Goal: Task Accomplishment & Management: Manage account settings

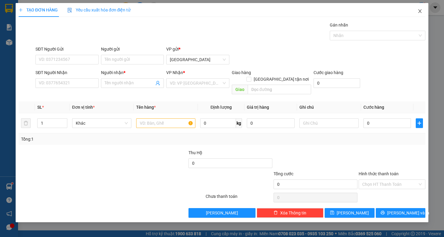
drag, startPoint x: 420, startPoint y: 13, endPoint x: 420, endPoint y: 9, distance: 4.2
click at [420, 13] on icon "close" at bounding box center [420, 11] width 5 height 5
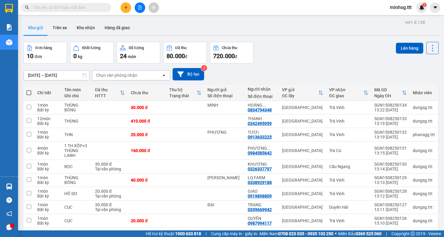
click at [395, 8] on span "minhsg.ttt" at bounding box center [400, 8] width 31 height 8
click at [394, 17] on span "Đăng xuất" at bounding box center [406, 18] width 25 height 7
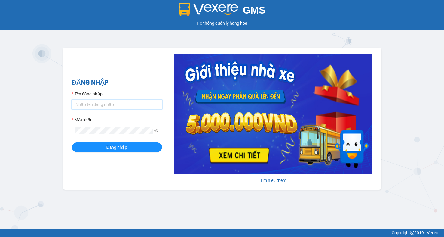
type input "minhsg.ttt"
click at [111, 108] on input "minhsg.ttt" at bounding box center [117, 105] width 90 height 10
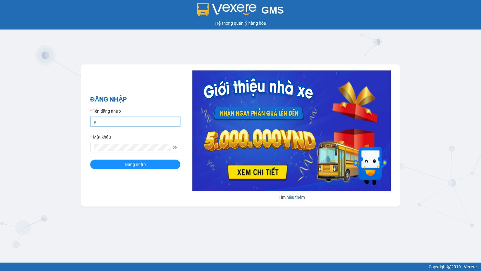
type input "phansgg.ttt"
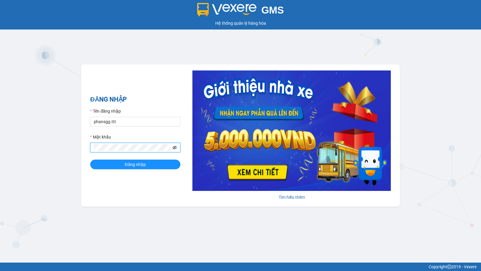
click at [176, 148] on icon "eye-invisible" at bounding box center [175, 147] width 4 height 4
drag, startPoint x: 159, startPoint y: 164, endPoint x: 158, endPoint y: 160, distance: 3.5
click at [159, 164] on button "Đăng nhập" at bounding box center [135, 164] width 90 height 10
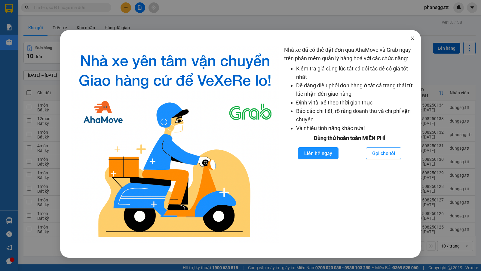
drag, startPoint x: 412, startPoint y: 42, endPoint x: 417, endPoint y: 40, distance: 5.5
click at [414, 42] on span "Close" at bounding box center [412, 38] width 17 height 17
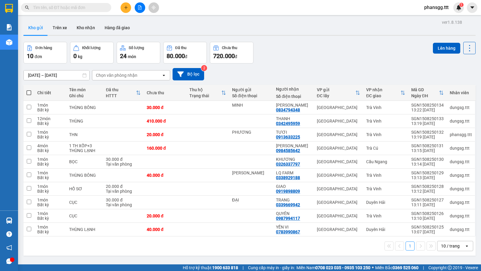
click at [55, 8] on input "text" at bounding box center [68, 7] width 71 height 7
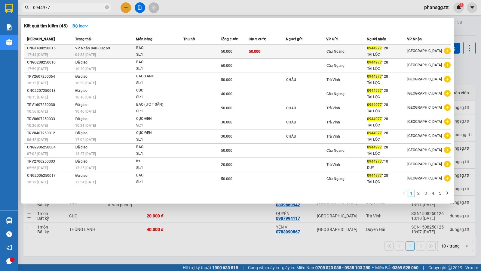
type input "0944977"
click at [200, 56] on td at bounding box center [202, 52] width 37 height 14
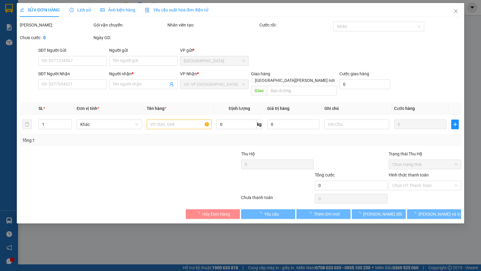
type input "0944977128"
type input "TÀI LỘC"
type input "50.000"
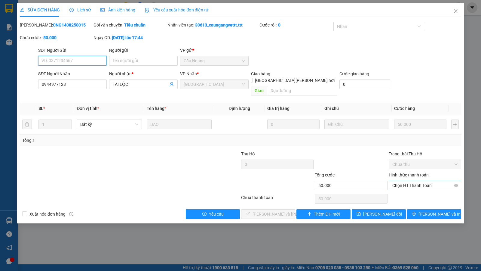
click at [412, 181] on span "Chọn HT Thanh Toán" at bounding box center [425, 185] width 65 height 9
click at [410, 193] on div "Tại văn phòng" at bounding box center [425, 191] width 65 height 7
type input "0"
click at [284, 211] on span "[PERSON_NAME] và [PERSON_NAME] hàng" at bounding box center [293, 214] width 81 height 7
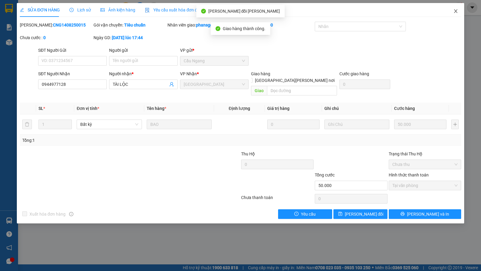
click at [444, 9] on icon "close" at bounding box center [456, 11] width 5 height 5
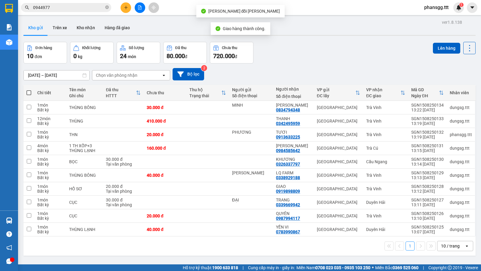
click at [85, 12] on div "Kết quả tìm kiếm ( 45 ) Bộ lọc Mã ĐH Trạng thái Món hàng Thu hộ Tổng cước Chưa …" at bounding box center [58, 7] width 117 height 11
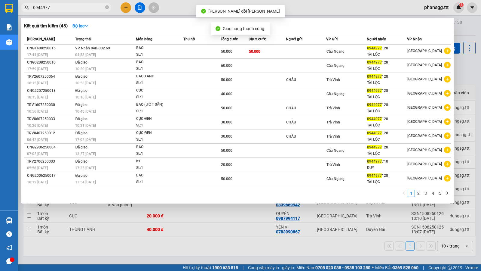
click at [85, 11] on span "0944977" at bounding box center [66, 7] width 90 height 9
click at [84, 5] on input "0944977" at bounding box center [68, 7] width 71 height 7
click at [80, 9] on input "0944977" at bounding box center [68, 7] width 71 height 7
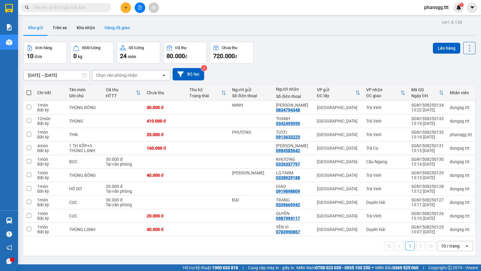
click at [127, 25] on button "Hàng đã giao" at bounding box center [117, 27] width 35 height 14
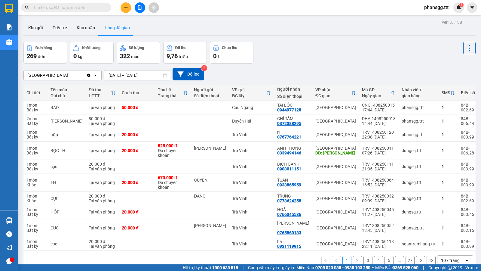
click at [89, 5] on input "text" at bounding box center [68, 7] width 71 height 7
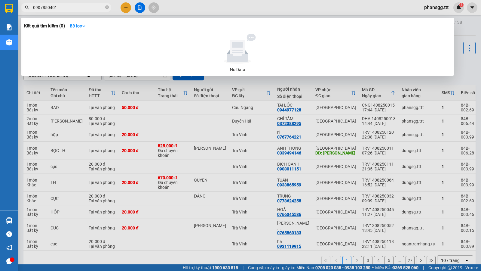
click at [52, 7] on input "0907850401" at bounding box center [68, 7] width 71 height 7
click at [53, 7] on input "0907850401" at bounding box center [68, 7] width 71 height 7
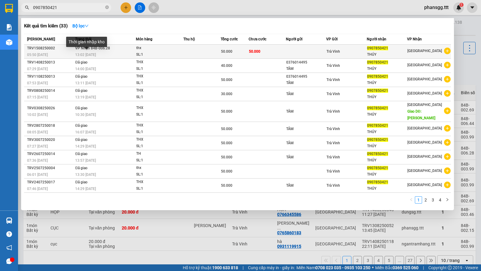
type input "0907850421"
click at [96, 55] on span "13:02 [DATE]" at bounding box center [85, 55] width 21 height 4
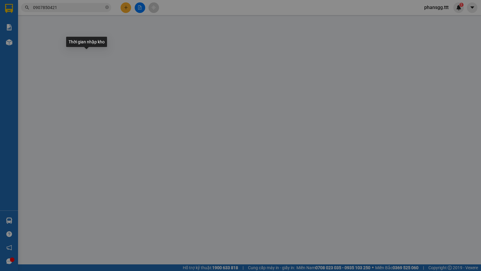
type input "0907850421"
type input "THÚY"
type input "50.000"
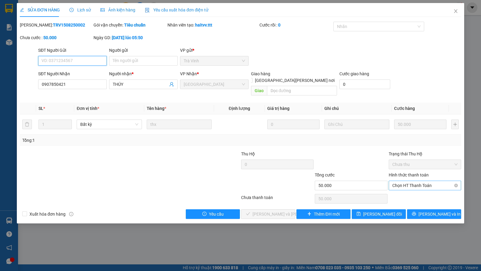
click at [399, 182] on span "Chọn HT Thanh Toán" at bounding box center [425, 185] width 65 height 9
click at [399, 192] on div "Tại văn phòng" at bounding box center [425, 191] width 65 height 7
type input "0"
click at [270, 211] on span "[PERSON_NAME] và [PERSON_NAME] hàng" at bounding box center [293, 214] width 81 height 7
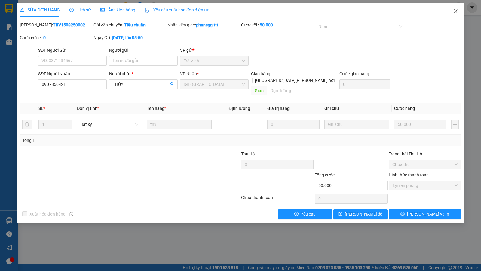
click at [444, 11] on span "Close" at bounding box center [456, 11] width 17 height 17
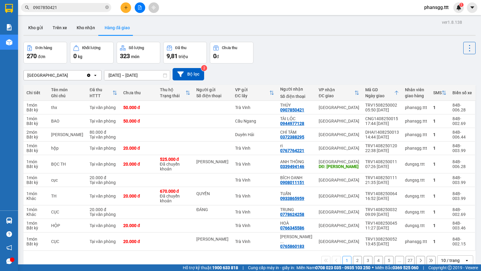
click at [79, 14] on div "Kết quả tìm kiếm ( 33 ) Bộ lọc Mã ĐH Trạng thái Món hàng Thu hộ Tổng cước Chưa …" at bounding box center [240, 7] width 481 height 15
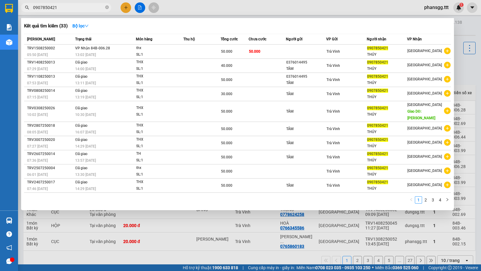
click at [79, 10] on input "0907850421" at bounding box center [68, 7] width 71 height 7
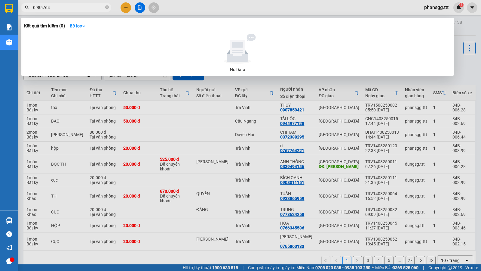
click at [76, 8] on input "0985764" at bounding box center [68, 7] width 71 height 7
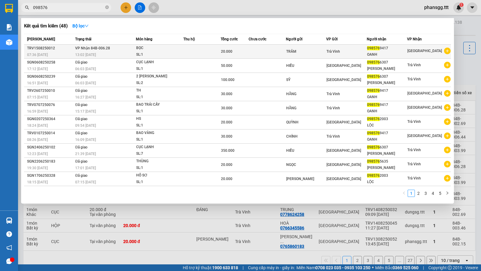
type input "098576"
click at [132, 51] on td "VP Nhận 84B-006.28 13:02 - 15/08" at bounding box center [105, 52] width 62 height 14
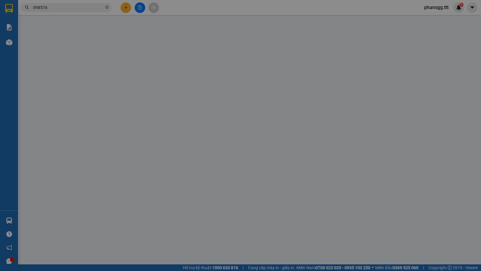
type input "TRÂM"
type input "0985769417"
type input "OANH"
type input "20.000"
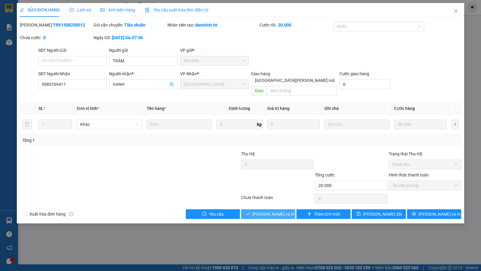
click at [275, 211] on span "[PERSON_NAME] và [PERSON_NAME] hàng" at bounding box center [293, 214] width 81 height 7
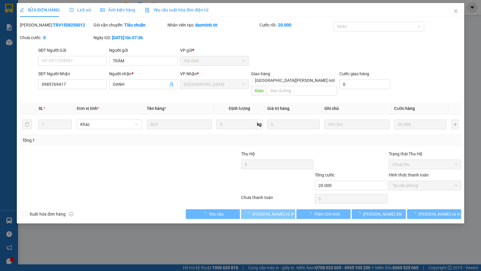
click at [275, 211] on span "[PERSON_NAME] và [PERSON_NAME] hàng" at bounding box center [293, 214] width 81 height 7
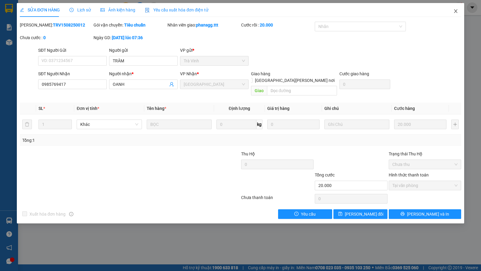
click at [444, 12] on span "Close" at bounding box center [456, 11] width 17 height 17
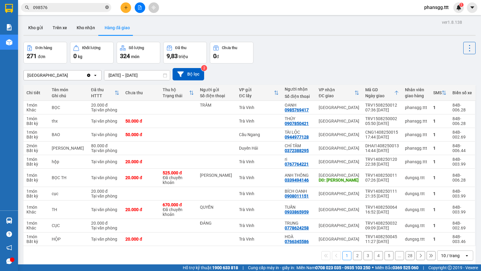
click at [105, 8] on icon "close-circle" at bounding box center [107, 7] width 4 height 4
click at [94, 6] on input "text" at bounding box center [68, 7] width 71 height 7
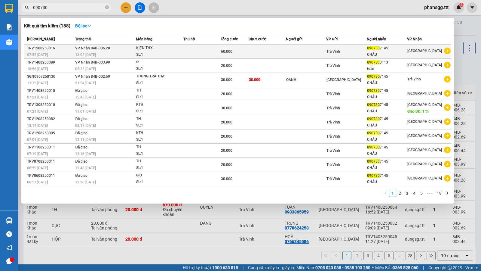
type input "090730"
click at [128, 54] on div "13:02 [DATE]" at bounding box center [105, 54] width 60 height 7
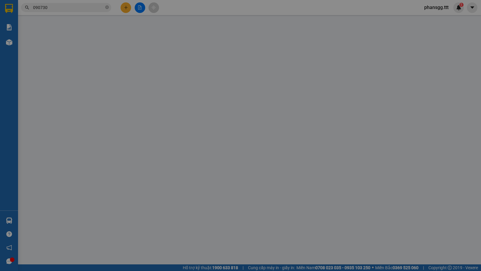
type input "0907307145"
type input "CHÂU"
type input "60.000"
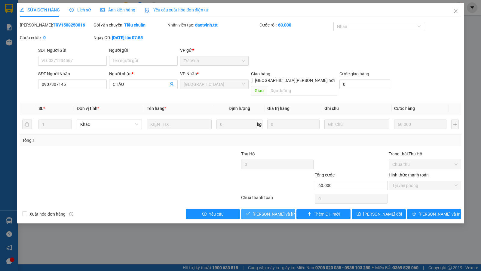
click at [275, 211] on span "[PERSON_NAME] và [PERSON_NAME] hàng" at bounding box center [293, 214] width 81 height 7
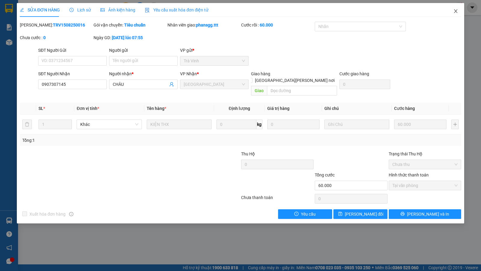
click at [444, 9] on span "Close" at bounding box center [456, 11] width 17 height 17
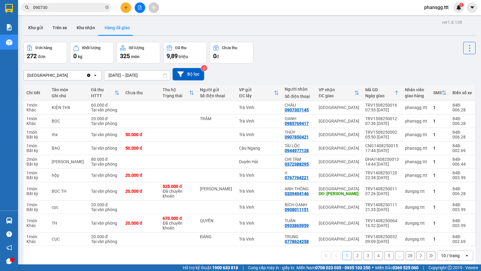
click at [95, 10] on input "090730" at bounding box center [68, 7] width 71 height 7
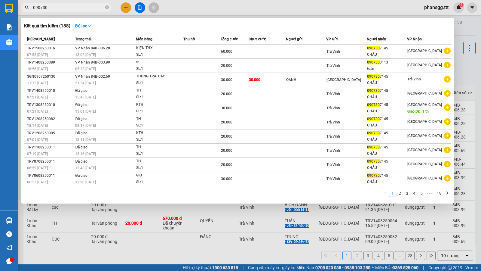
click at [95, 10] on input "090730" at bounding box center [68, 7] width 71 height 7
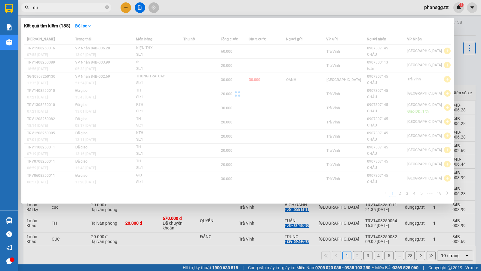
type input "d"
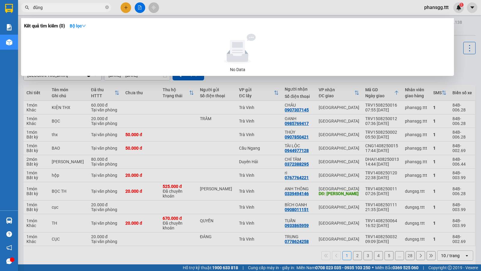
click at [83, 8] on input "đũng" at bounding box center [68, 7] width 71 height 7
type input "đũng"
click at [105, 8] on span "đũng" at bounding box center [66, 7] width 90 height 9
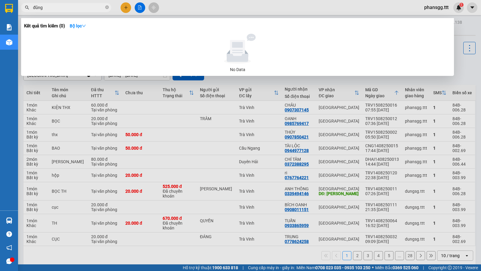
click at [62, 6] on input "đũng" at bounding box center [68, 7] width 71 height 7
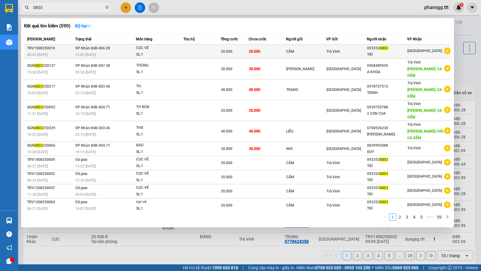
type input "0803"
click at [200, 51] on td at bounding box center [202, 52] width 37 height 14
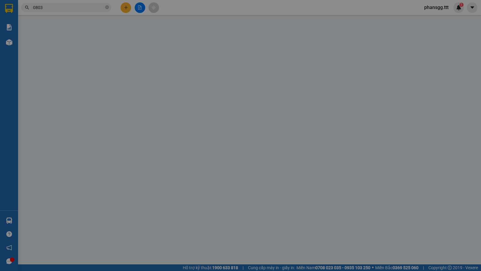
type input "CẨM"
type input "0933530803"
type input "TRÍ"
type input "20.000"
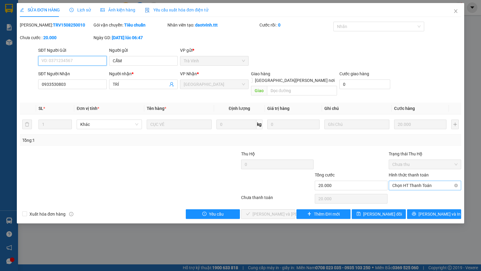
drag, startPoint x: 429, startPoint y: 178, endPoint x: 422, endPoint y: 184, distance: 8.9
click at [429, 181] on span "Chọn HT Thanh Toán" at bounding box center [425, 185] width 65 height 9
click at [418, 196] on div "Tại văn phòng" at bounding box center [425, 192] width 72 height 10
type input "0"
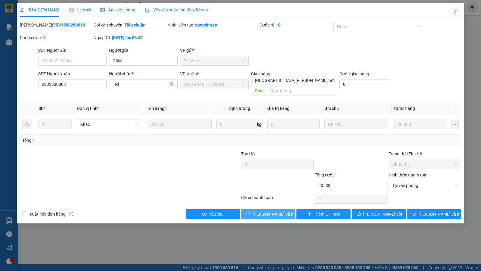
drag, startPoint x: 275, startPoint y: 204, endPoint x: 330, endPoint y: 187, distance: 57.5
click at [275, 209] on button "[PERSON_NAME] và [PERSON_NAME] hàng" at bounding box center [268, 214] width 54 height 10
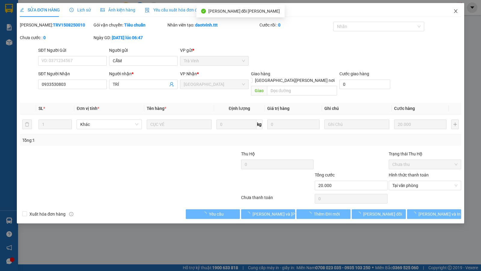
click at [444, 10] on icon "close" at bounding box center [455, 11] width 3 height 4
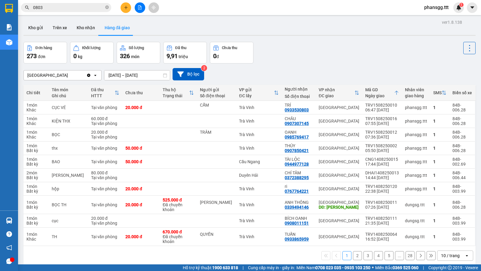
click at [64, 7] on input "0803" at bounding box center [68, 7] width 71 height 7
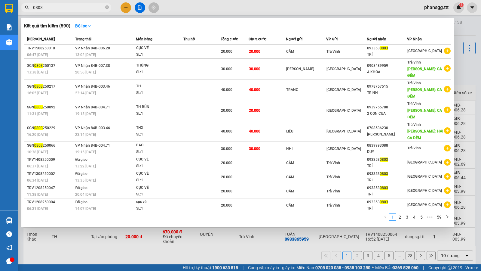
click at [64, 7] on input "0803" at bounding box center [68, 7] width 71 height 7
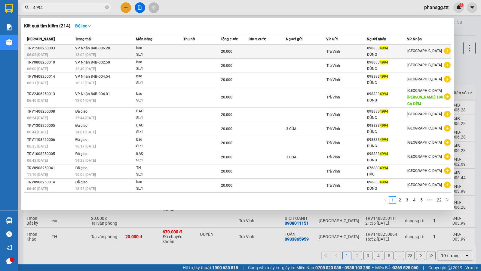
type input "4994"
click at [82, 48] on span "VP Nhận 84B-006.28" at bounding box center [92, 48] width 35 height 4
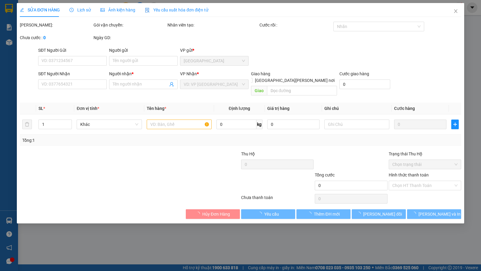
type input "0988334994"
type input "DŨNG"
type input "20.000"
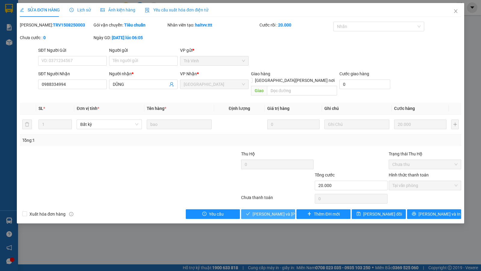
click at [258, 211] on span "[PERSON_NAME] và [PERSON_NAME] hàng" at bounding box center [293, 214] width 81 height 7
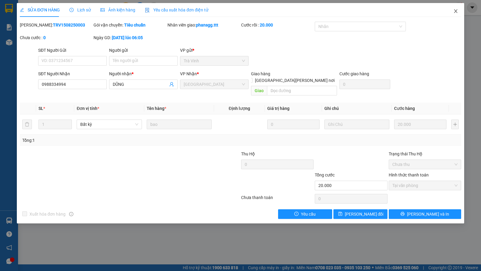
click at [444, 13] on icon "close" at bounding box center [456, 11] width 5 height 5
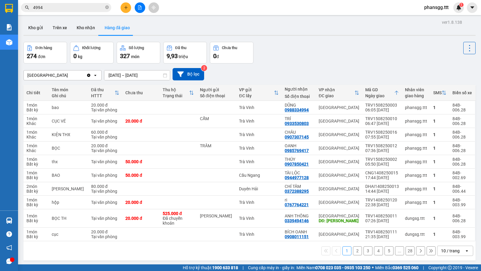
click at [89, 8] on input "4994" at bounding box center [68, 7] width 71 height 7
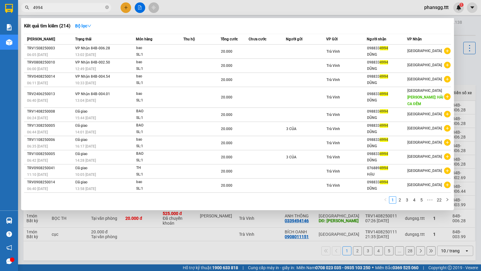
click at [89, 8] on input "4994" at bounding box center [68, 7] width 71 height 7
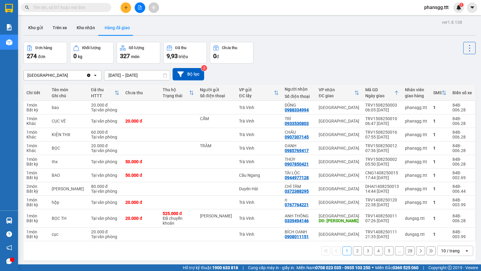
click at [97, 7] on input "text" at bounding box center [68, 7] width 71 height 7
click at [126, 10] on button at bounding box center [126, 7] width 11 height 11
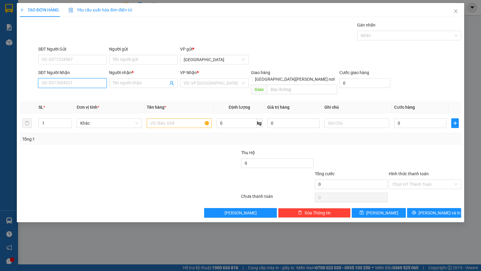
click at [92, 84] on input "SĐT Người Nhận" at bounding box center [72, 83] width 69 height 10
type input "0397470"
click at [92, 84] on input "0397470" at bounding box center [72, 83] width 69 height 10
type input "0397470545"
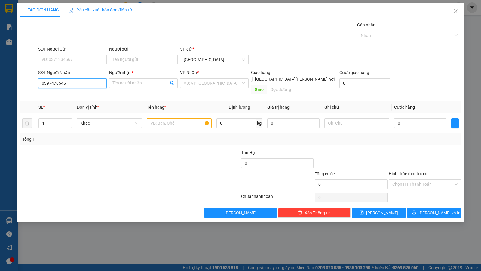
click at [92, 83] on input "0397470545" at bounding box center [72, 83] width 69 height 10
type input "0397470545"
click at [157, 85] on input "Người nhận *" at bounding box center [140, 83] width 55 height 7
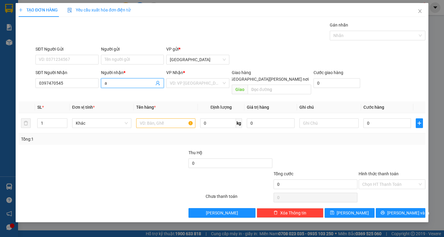
type input "a"
type input "A THẠCH"
click at [121, 60] on input "Người gửi" at bounding box center [132, 60] width 63 height 10
click at [88, 86] on input "0397470545" at bounding box center [66, 83] width 63 height 10
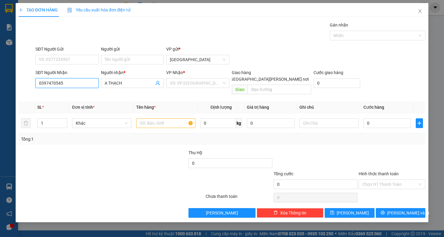
click at [88, 86] on input "0397470545" at bounding box center [66, 83] width 63 height 10
click at [144, 83] on input "A THẠCH" at bounding box center [130, 83] width 50 height 7
click at [80, 84] on input "SĐT Người Nhận" at bounding box center [66, 83] width 63 height 10
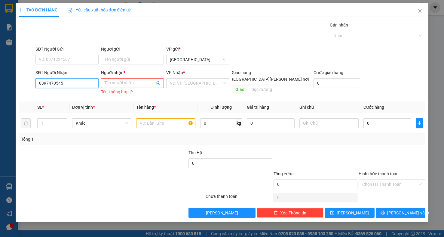
type input "0397470545"
click at [131, 89] on div "Tên không hợp lệ" at bounding box center [132, 91] width 63 height 7
click at [138, 82] on input "Người nhận *" at bounding box center [130, 83] width 50 height 7
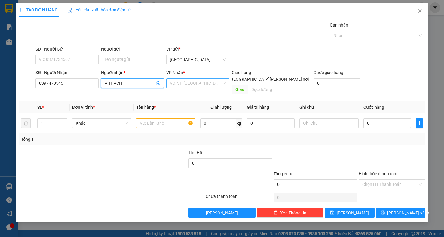
type input "A THẠCH"
click at [177, 80] on input "search" at bounding box center [196, 83] width 52 height 9
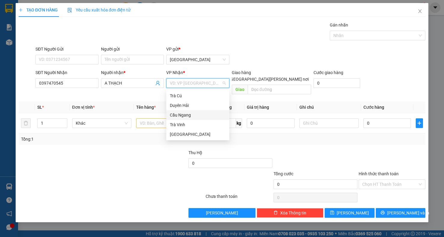
click at [177, 114] on div "Cầu Ngang" at bounding box center [198, 115] width 56 height 7
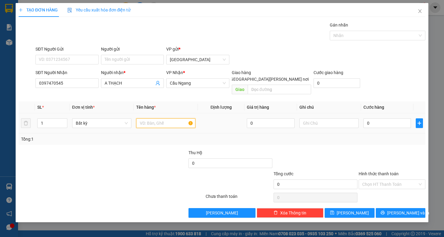
click at [157, 119] on input "text" at bounding box center [165, 123] width 59 height 10
type input "HỘP"
click at [390, 119] on input "0" at bounding box center [388, 123] width 48 height 10
type input "3"
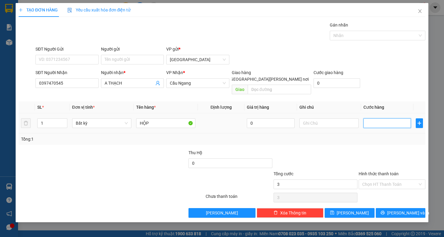
type input "3"
type input "30"
drag, startPoint x: 390, startPoint y: 122, endPoint x: 392, endPoint y: 124, distance: 3.3
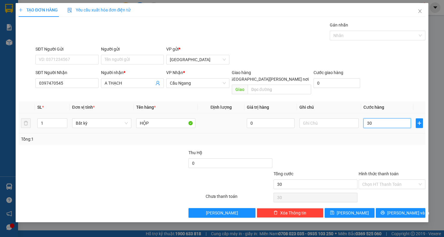
click at [392, 124] on td "30" at bounding box center [387, 123] width 52 height 20
type input "30.000"
click at [393, 136] on div "Tổng: 1" at bounding box center [222, 139] width 403 height 7
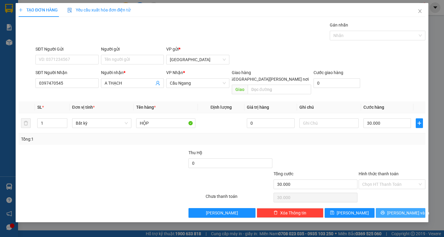
click at [385, 210] on icon "printer" at bounding box center [383, 212] width 4 height 4
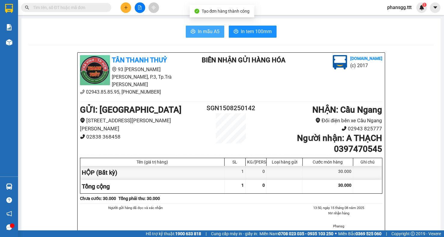
click at [193, 30] on icon "printer" at bounding box center [193, 31] width 5 height 5
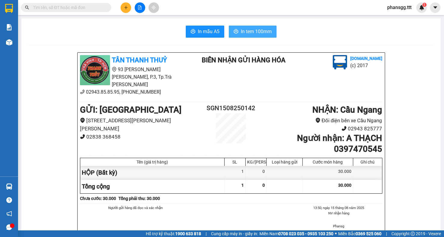
click at [262, 31] on span "In tem 100mm" at bounding box center [256, 32] width 31 height 8
click at [70, 6] on input "text" at bounding box center [68, 7] width 71 height 7
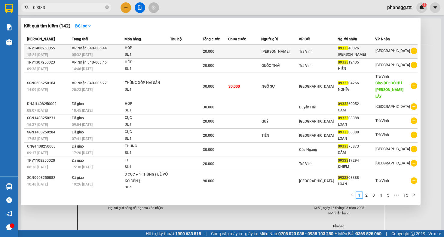
type input "09333"
click at [129, 51] on div "HOP" at bounding box center [147, 48] width 45 height 7
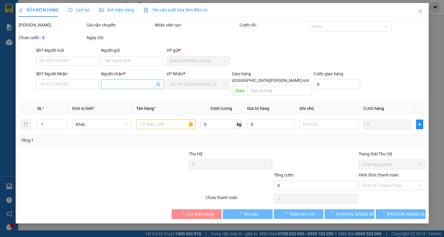
type input "CAO HÙNG"
type input "0933340026"
type input "TRẦN PHONG"
type input "20.000"
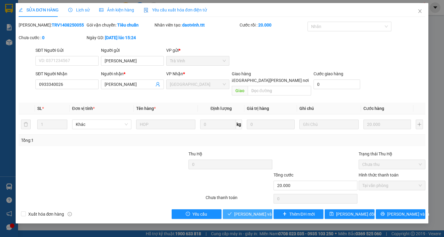
drag, startPoint x: 240, startPoint y: 209, endPoint x: 240, endPoint y: 200, distance: 8.7
click at [240, 211] on span "[PERSON_NAME] và [PERSON_NAME] hàng" at bounding box center [274, 214] width 81 height 7
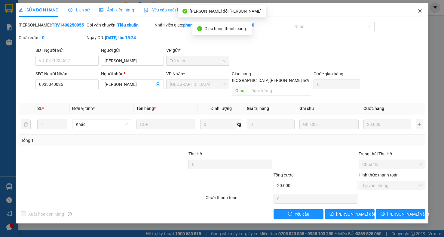
click at [415, 13] on span "Close" at bounding box center [420, 11] width 17 height 17
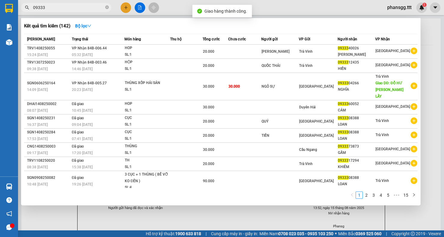
click at [95, 6] on input "09333" at bounding box center [68, 7] width 71 height 7
drag, startPoint x: 95, startPoint y: 6, endPoint x: 93, endPoint y: 13, distance: 7.2
click at [95, 8] on input "09333" at bounding box center [68, 7] width 71 height 7
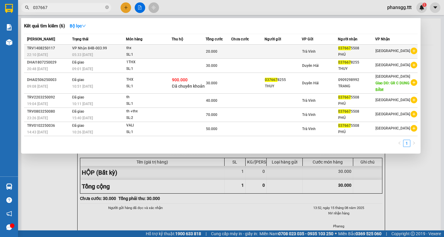
type input "037667"
click at [90, 51] on td "VP Nhận 84B-003.99 05:33 - 15/08" at bounding box center [98, 52] width 55 height 14
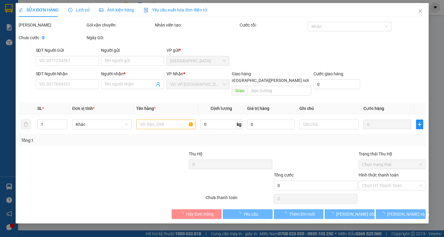
type input "0376675508"
type input "PHÚ"
type input "20.000"
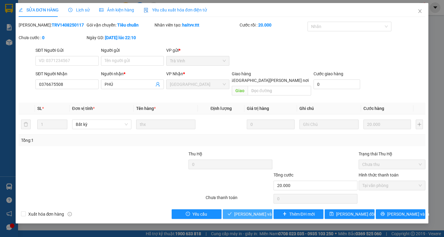
click at [229, 209] on button "[PERSON_NAME] và [PERSON_NAME] hàng" at bounding box center [248, 214] width 50 height 10
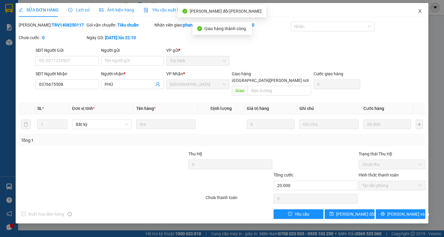
click at [420, 11] on icon "close" at bounding box center [420, 11] width 3 height 4
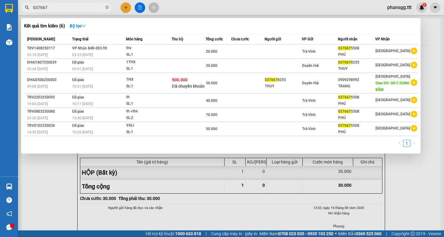
click at [95, 8] on input "037667" at bounding box center [68, 7] width 71 height 7
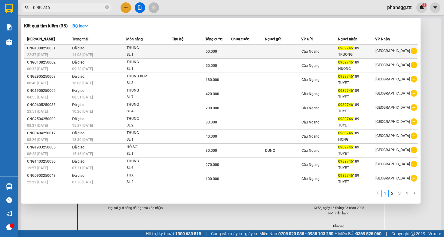
type input "0989746"
click at [108, 46] on td "Đã giao 11:03 - 11/08" at bounding box center [99, 52] width 56 height 14
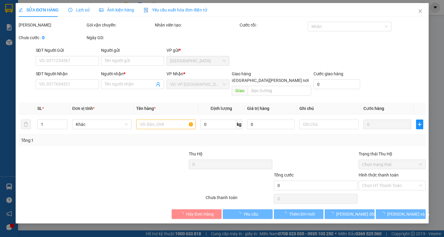
type input "0989746189"
type input "TRUONG"
type input "50.000"
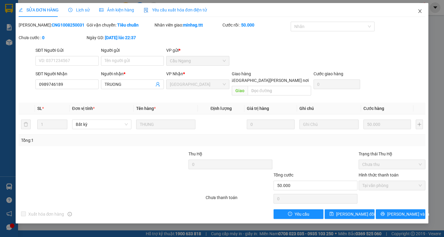
click at [422, 12] on icon "close" at bounding box center [420, 11] width 5 height 5
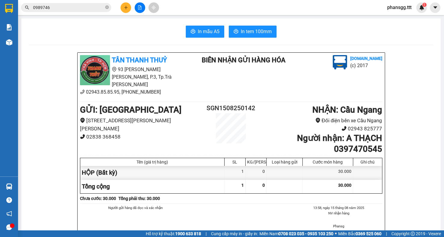
click at [52, 7] on input "0989746" at bounding box center [68, 7] width 71 height 7
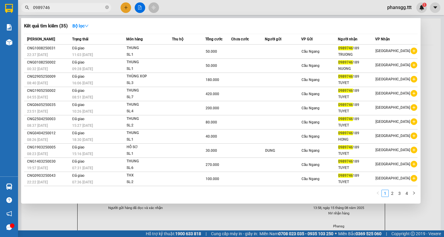
click at [82, 7] on input "0989746" at bounding box center [68, 7] width 71 height 7
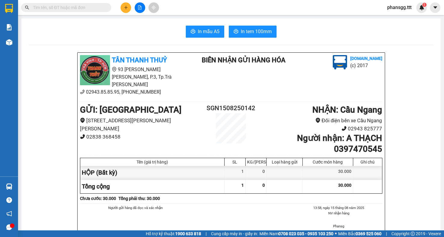
click at [76, 8] on input "text" at bounding box center [68, 7] width 71 height 7
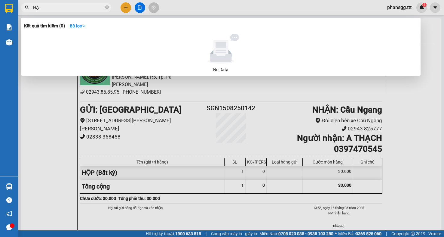
type input "HẬN"
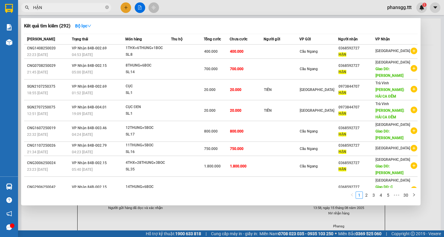
click at [100, 8] on input "HẬN" at bounding box center [68, 7] width 71 height 7
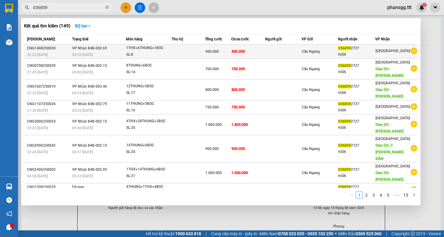
type input "036859"
click at [257, 51] on td "400.000" at bounding box center [248, 52] width 34 height 14
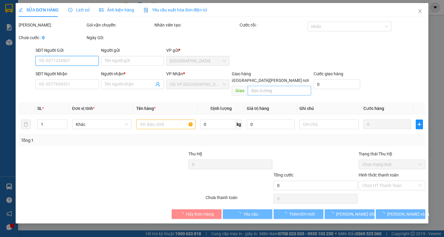
type input "0368592727"
type input "HẬN"
type input "400.000"
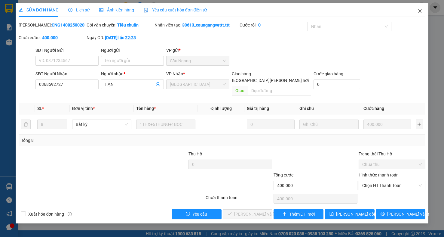
click at [421, 13] on icon "close" at bounding box center [420, 11] width 3 height 4
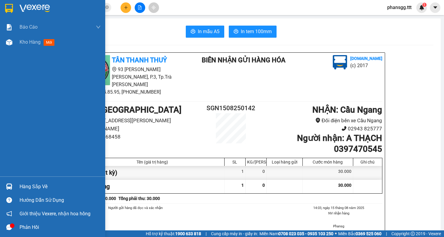
click at [30, 186] on div "Hàng sắp về" at bounding box center [60, 186] width 81 height 9
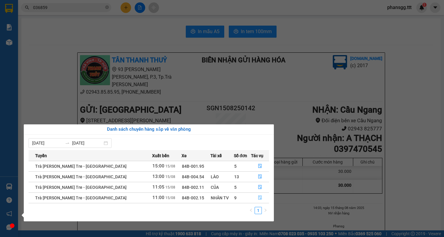
click at [257, 196] on button "button" at bounding box center [259, 198] width 17 height 10
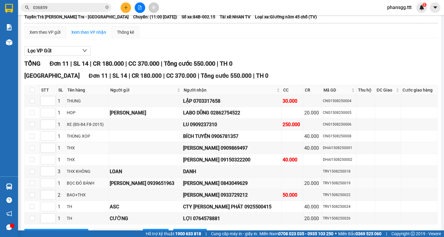
scroll to position [66, 0]
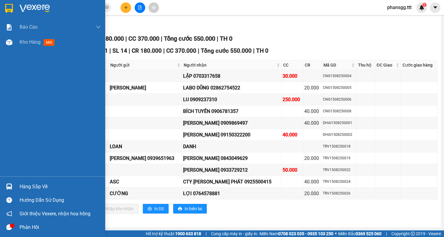
click at [13, 188] on div at bounding box center [9, 186] width 11 height 11
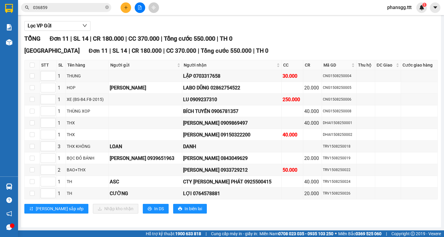
click at [104, 89] on section "Kết quả tìm kiếm ( 149 ) Bộ lọc Mã ĐH Trạng thái Món hàng Thu hộ Tổng cước Chưa…" at bounding box center [222, 118] width 444 height 237
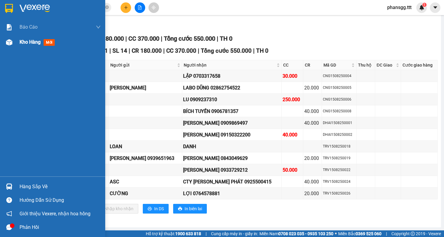
click at [11, 41] on img at bounding box center [9, 42] width 6 height 6
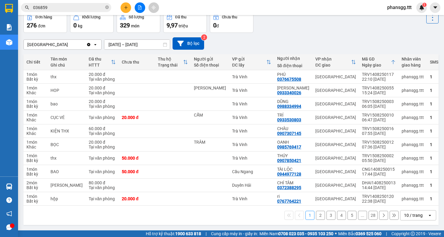
scroll to position [36, 0]
click at [88, 11] on span "036859" at bounding box center [66, 7] width 90 height 9
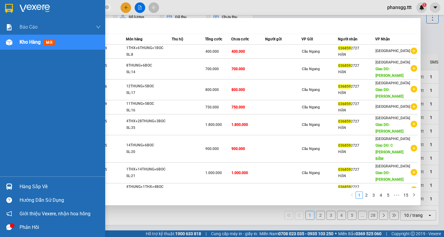
click at [22, 190] on div "Hàng sắp về" at bounding box center [60, 186] width 81 height 9
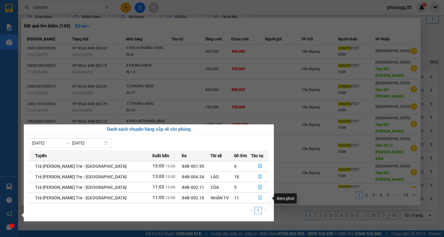
click at [255, 196] on button "button" at bounding box center [259, 198] width 17 height 10
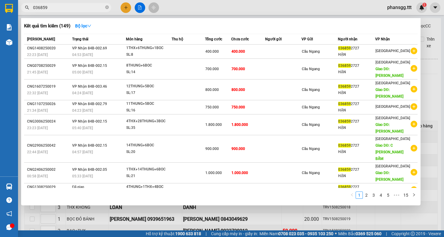
click at [433, 80] on div at bounding box center [222, 118] width 444 height 237
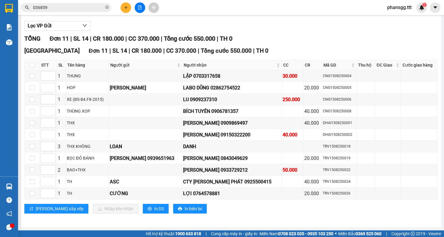
scroll to position [66, 0]
click at [90, 8] on input "036859" at bounding box center [68, 7] width 71 height 7
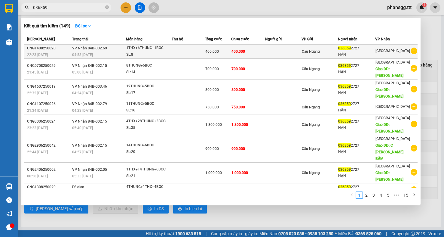
click at [205, 55] on td at bounding box center [188, 52] width 33 height 14
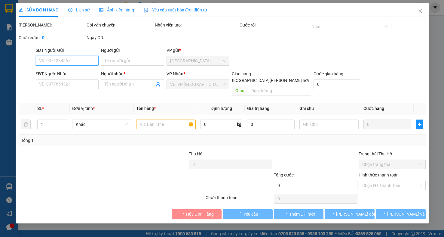
type input "0368592727"
type input "HẬN"
type input "400.000"
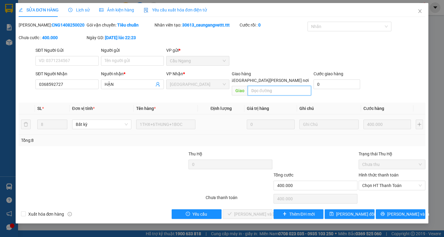
click at [274, 87] on input "text" at bounding box center [279, 91] width 63 height 10
type input "CK CHI DUNG"
click at [334, 211] on icon "save" at bounding box center [332, 213] width 4 height 4
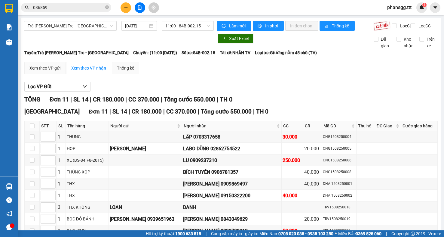
click at [54, 10] on input "036859" at bounding box center [68, 7] width 71 height 7
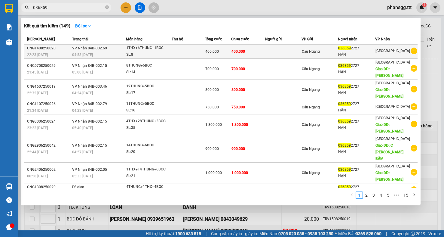
click at [224, 52] on div "400.000" at bounding box center [218, 51] width 26 height 7
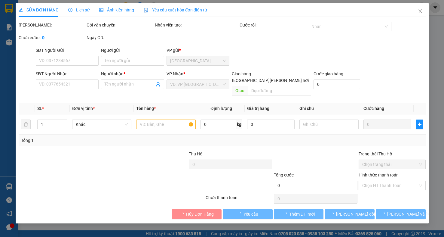
type input "0368592727"
type input "HẬN"
type input "CK CHI DUNG"
type input "400.000"
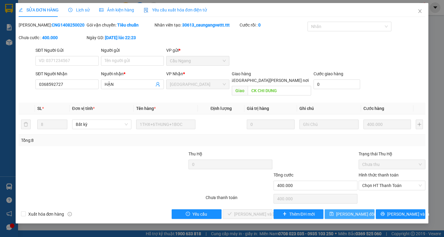
click at [351, 211] on span "[PERSON_NAME] đổi" at bounding box center [355, 214] width 39 height 7
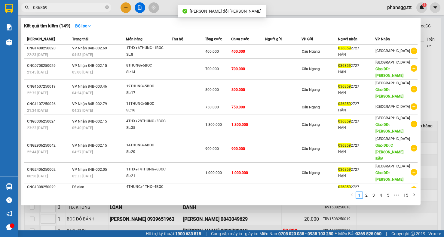
click at [64, 9] on input "036859" at bounding box center [68, 7] width 71 height 7
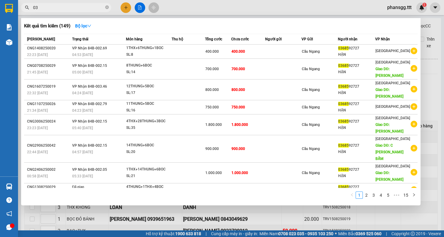
type input "0"
type input "6263"
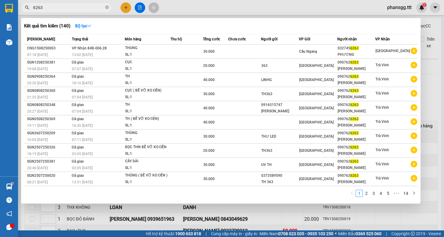
click at [60, 5] on input "6263" at bounding box center [68, 7] width 71 height 7
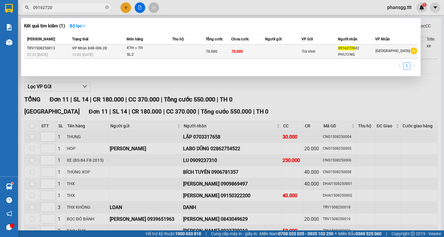
type input "09162720"
click at [100, 51] on div "13:02 [DATE]" at bounding box center [99, 54] width 54 height 7
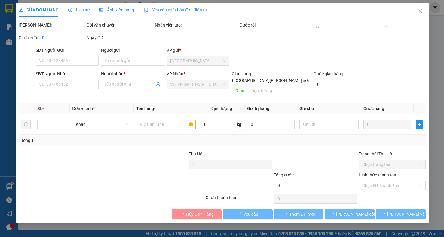
type input "0916272042"
type input "PHƯƠNG"
type input "70.000"
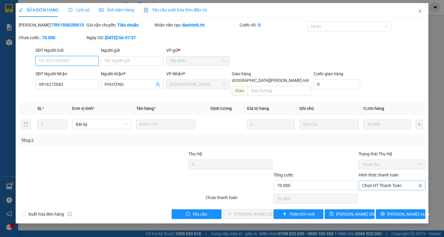
click at [416, 181] on span "Chọn HT Thanh Toán" at bounding box center [392, 185] width 60 height 9
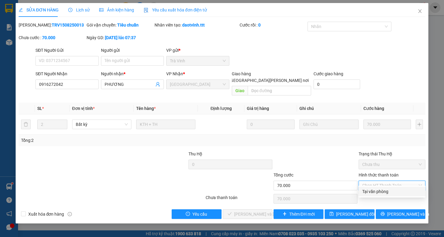
click at [408, 194] on div "Tại văn phòng" at bounding box center [392, 191] width 60 height 7
type input "0"
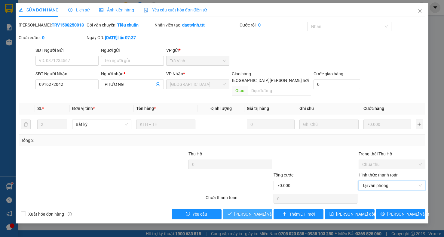
click at [253, 211] on button "[PERSON_NAME] và [PERSON_NAME] hàng" at bounding box center [248, 214] width 50 height 10
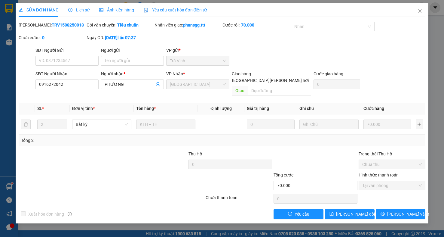
drag, startPoint x: 255, startPoint y: 212, endPoint x: 422, endPoint y: 34, distance: 243.5
click at [422, 34] on div "Mã ĐH: TRV1508250013 Gói vận chuyển: Tiêu chuẩn Nhân viên giao: phansgg.ttt Cướ…" at bounding box center [222, 34] width 409 height 25
click at [419, 13] on icon "close" at bounding box center [420, 11] width 5 height 5
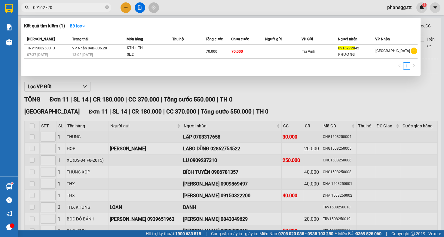
click at [92, 7] on input "09162720" at bounding box center [68, 7] width 71 height 7
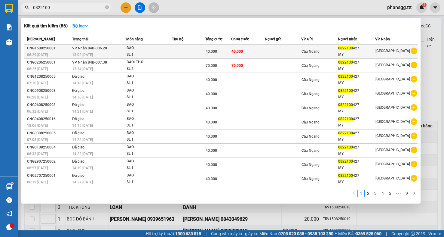
type input "0822100"
click at [162, 47] on div "BAO" at bounding box center [149, 48] width 45 height 7
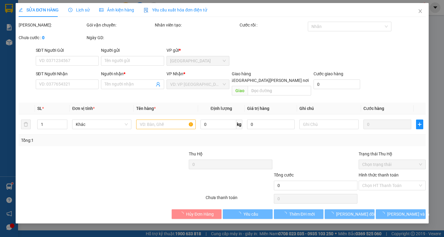
type input "0822100427"
type input "MY"
type input "40.000"
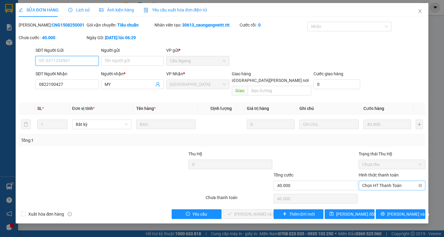
click at [396, 181] on span "Chọn HT Thanh Toán" at bounding box center [392, 185] width 60 height 9
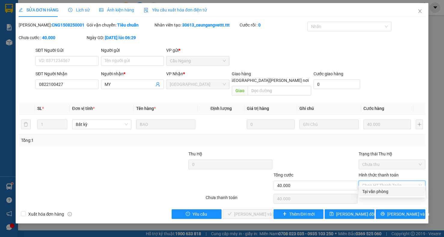
click at [388, 187] on div "Tại văn phòng" at bounding box center [392, 192] width 67 height 10
type input "0"
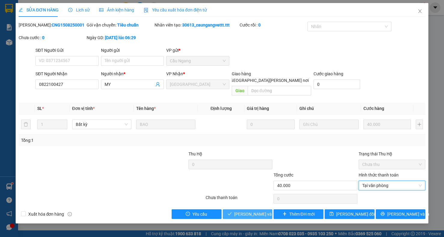
click at [244, 211] on span "[PERSON_NAME] và [PERSON_NAME] hàng" at bounding box center [274, 214] width 81 height 7
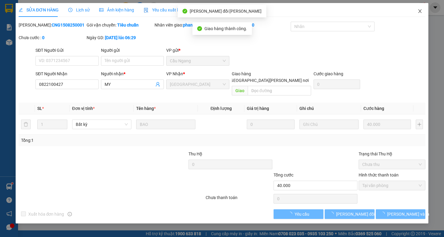
click at [419, 10] on icon "close" at bounding box center [420, 11] width 3 height 4
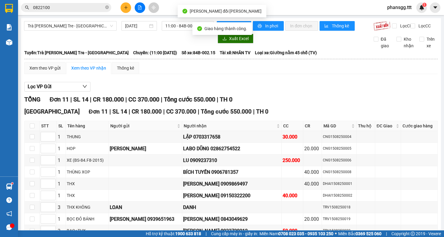
click at [101, 7] on input "0822100" at bounding box center [68, 7] width 71 height 7
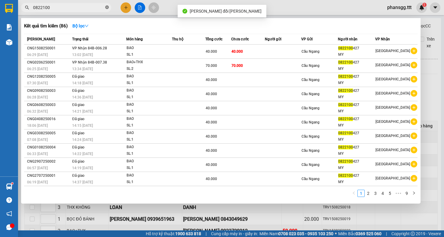
click at [106, 6] on icon "close-circle" at bounding box center [107, 7] width 4 height 4
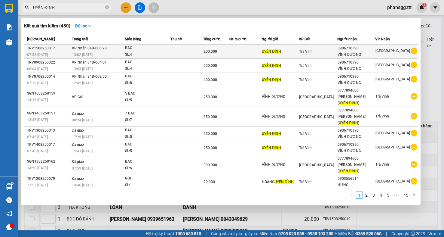
type input "UYỂN ĐÌNH"
click at [136, 51] on div "BAO" at bounding box center [147, 48] width 45 height 7
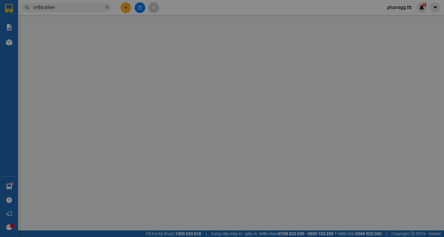
type input "UYỂN ĐÌNH"
type input "0906710390"
type input "VĨNH DƯƠNG"
type input "200.000"
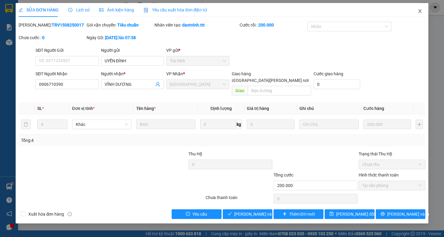
click at [420, 12] on icon "close" at bounding box center [420, 11] width 5 height 5
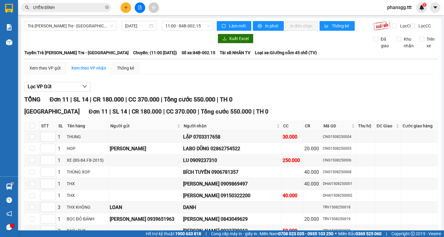
click at [89, 9] on input "UYỂN ĐÌNH" at bounding box center [68, 7] width 71 height 7
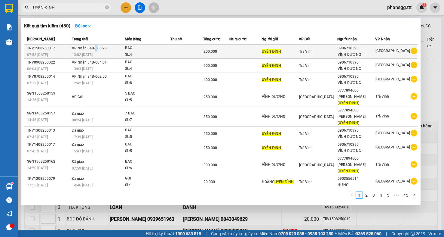
click at [98, 45] on td "VP Nhận 84B-006.28 13:02 - 15/08" at bounding box center [97, 52] width 55 height 14
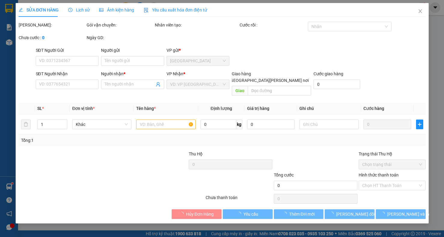
type input "UYỂN ĐÌNH"
type input "0906710390"
type input "VĨNH DƯƠNG"
type input "200.000"
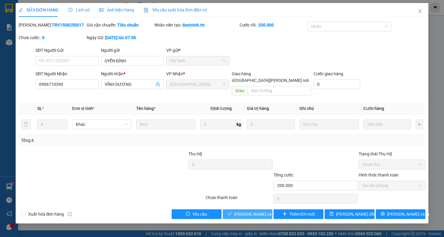
click at [251, 211] on span "[PERSON_NAME] và [PERSON_NAME] hàng" at bounding box center [274, 214] width 81 height 7
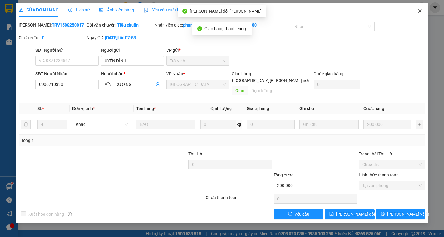
click at [420, 10] on icon "close" at bounding box center [420, 11] width 5 height 5
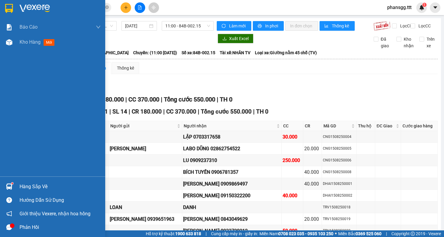
click at [12, 183] on sup at bounding box center [12, 183] width 2 height 2
click at [13, 173] on div "Báo cáo Mẫu 1: Báo cáo dòng tiền theo nhân viên (nhân viên) Mẫu 3: Báo cáo dòng…" at bounding box center [52, 118] width 105 height 237
click at [36, 42] on span "Kho hàng" at bounding box center [30, 42] width 21 height 6
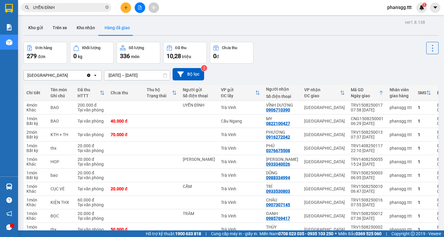
click at [326, 75] on div "Sài Gòn Clear value open 13/08/2025 – 15/08/2025 Press the down arrow key to in…" at bounding box center [230, 74] width 415 height 12
click at [81, 9] on input "UYỂN ĐÌNH" at bounding box center [68, 7] width 71 height 7
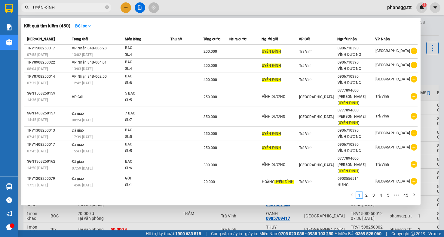
click at [81, 9] on input "UYỂN ĐÌNH" at bounding box center [68, 7] width 71 height 7
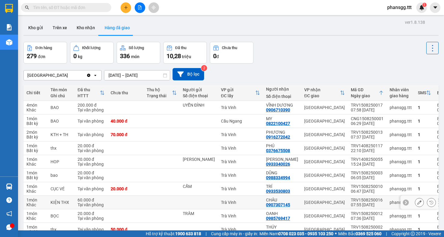
scroll to position [30, 0]
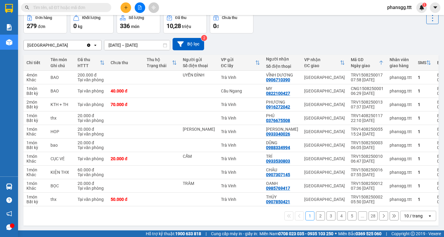
click at [316, 220] on button "2" at bounding box center [320, 215] width 9 height 9
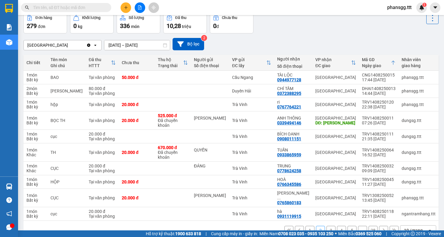
click at [82, 7] on input "text" at bounding box center [68, 7] width 71 height 7
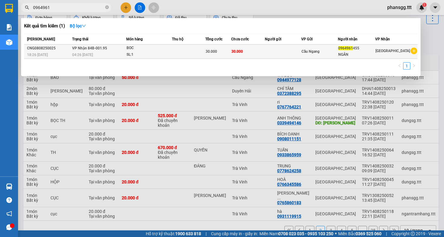
type input "0964961"
click at [301, 50] on td at bounding box center [283, 52] width 36 height 14
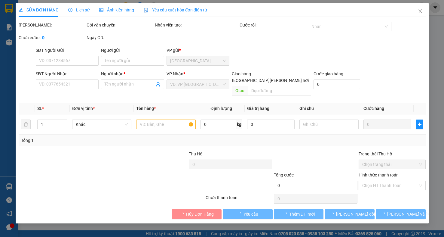
type input "0964961455"
type input "NGÂN"
type input "30.000"
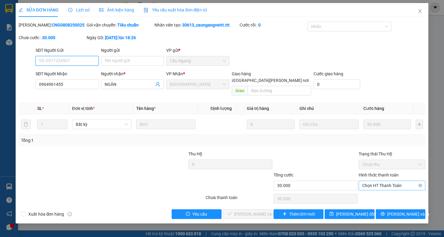
drag, startPoint x: 389, startPoint y: 178, endPoint x: 390, endPoint y: 184, distance: 5.2
click at [390, 181] on span "Chọn HT Thanh Toán" at bounding box center [392, 185] width 60 height 9
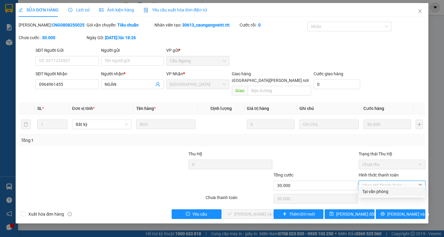
click at [392, 191] on div "Tại văn phòng" at bounding box center [392, 191] width 60 height 7
type input "0"
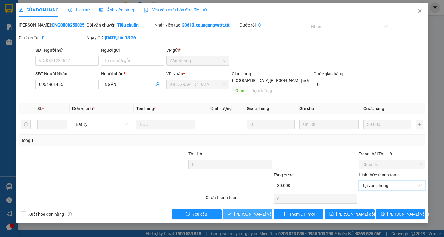
click at [253, 211] on span "[PERSON_NAME] và [PERSON_NAME] hàng" at bounding box center [274, 214] width 81 height 7
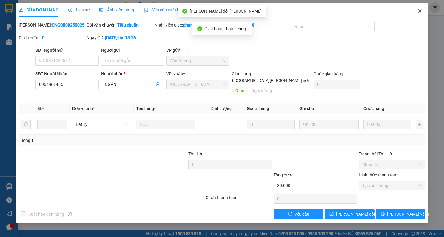
click at [419, 12] on icon "close" at bounding box center [420, 11] width 5 height 5
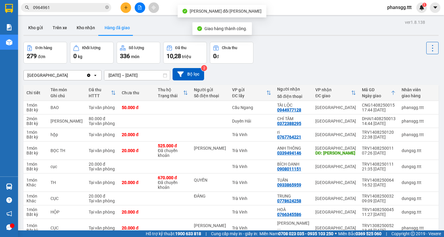
click at [52, 8] on input "0964961" at bounding box center [68, 7] width 71 height 7
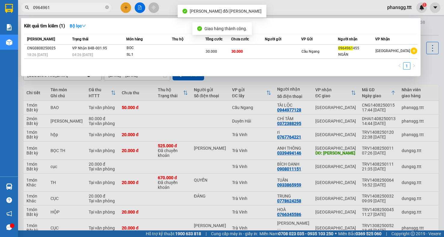
click at [52, 8] on input "0964961" at bounding box center [68, 7] width 71 height 7
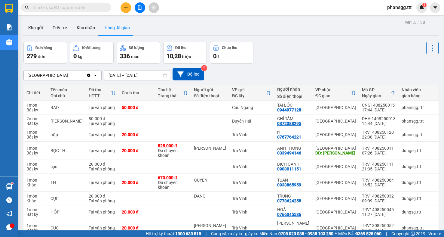
click at [52, 8] on input "text" at bounding box center [68, 7] width 71 height 7
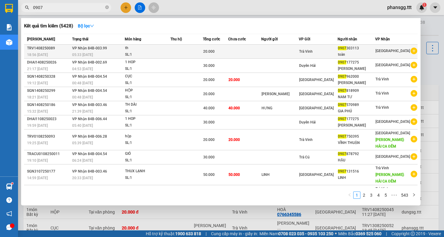
type input "0907"
click at [341, 51] on div "0907 303113" at bounding box center [356, 48] width 37 height 6
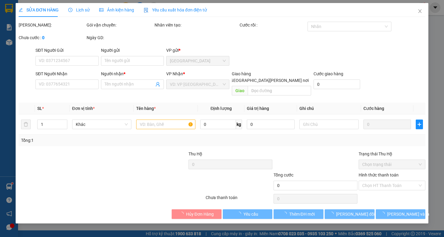
type input "0907303113"
type input "toàn"
type input "20.000"
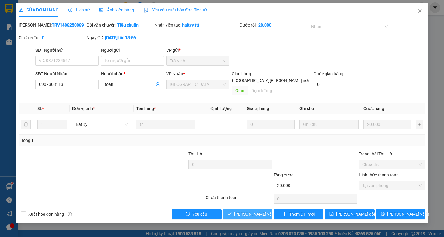
click at [257, 211] on span "[PERSON_NAME] và [PERSON_NAME] hàng" at bounding box center [274, 214] width 81 height 7
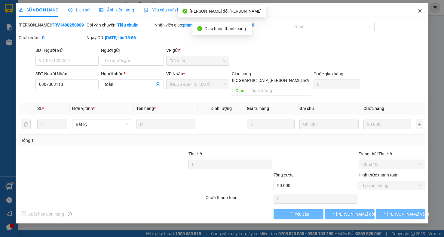
click at [418, 11] on icon "close" at bounding box center [420, 11] width 5 height 5
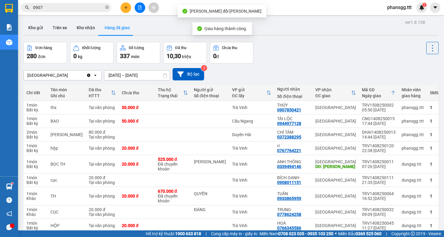
click at [92, 7] on input "0907" at bounding box center [68, 7] width 71 height 7
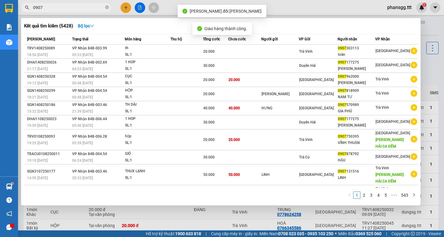
click at [92, 7] on input "0907" at bounding box center [68, 7] width 71 height 7
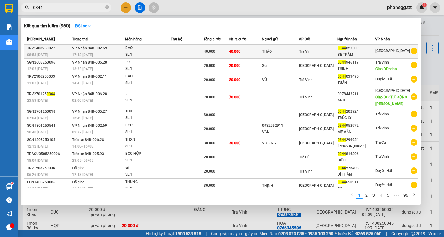
type input "0344"
click at [136, 51] on div "SL: 1" at bounding box center [147, 54] width 45 height 7
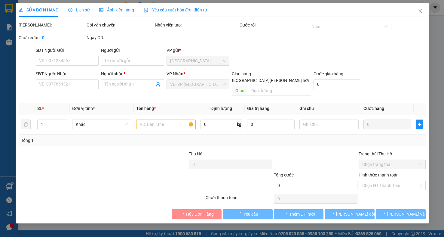
type input "THẢO"
type input "0344823309"
type input "BÉ TRÂM"
type input "40.000"
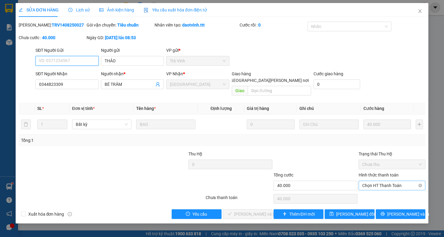
click at [378, 181] on span "Chọn HT Thanh Toán" at bounding box center [392, 185] width 60 height 9
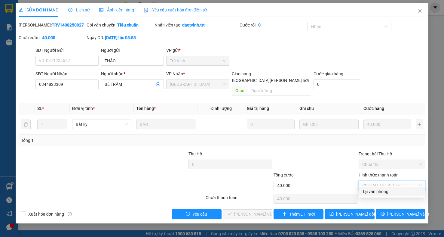
click at [376, 193] on div "Tại văn phòng" at bounding box center [392, 191] width 60 height 7
type input "0"
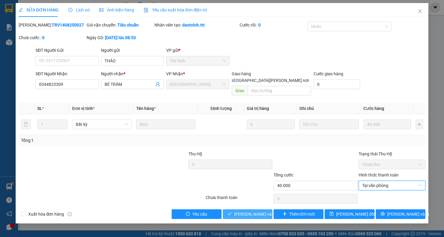
click at [247, 211] on span "[PERSON_NAME] và [PERSON_NAME] hàng" at bounding box center [274, 214] width 81 height 7
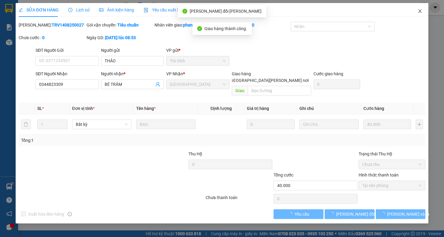
click at [420, 11] on icon "close" at bounding box center [420, 11] width 5 height 5
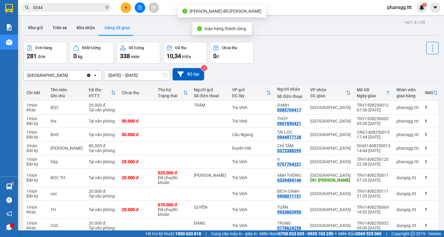
click at [94, 7] on input "0344" at bounding box center [68, 7] width 71 height 7
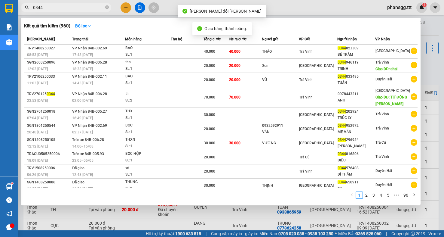
click at [94, 7] on input "0344" at bounding box center [68, 7] width 71 height 7
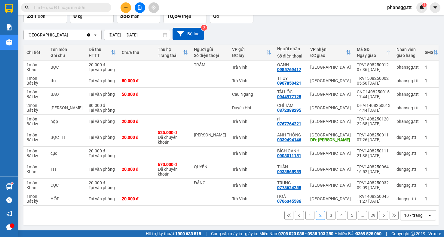
scroll to position [45, 0]
click at [306, 215] on button "1" at bounding box center [310, 215] width 9 height 9
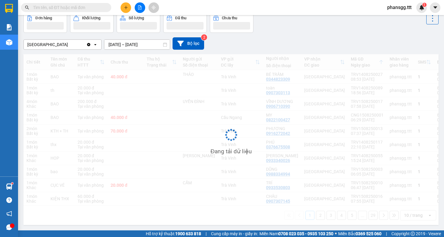
scroll to position [36, 0]
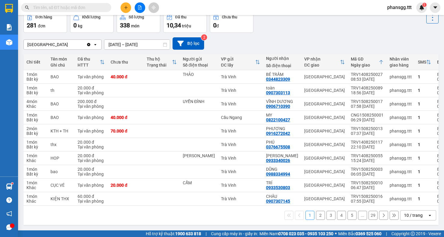
drag, startPoint x: 87, startPoint y: 5, endPoint x: 87, endPoint y: 8, distance: 3.3
click at [87, 8] on input "text" at bounding box center [68, 7] width 71 height 7
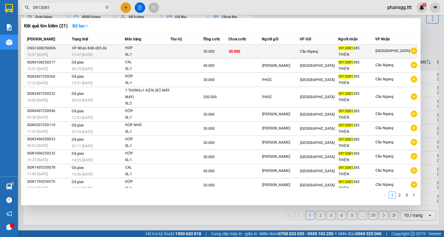
type input "0913081"
click at [106, 51] on td "VP Nhận 84B-003.46 17:47 - 14/08" at bounding box center [97, 52] width 54 height 14
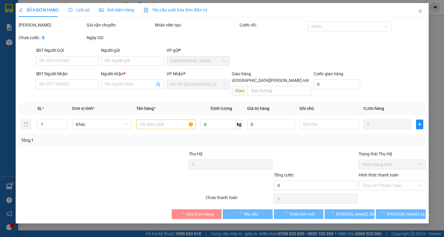
type input "0913081385"
type input "THIỆN"
type input "30.000"
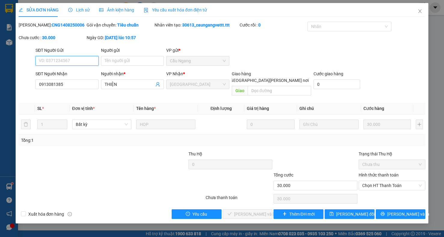
drag, startPoint x: 379, startPoint y: 179, endPoint x: 376, endPoint y: 187, distance: 7.6
click at [378, 183] on span "Chọn HT Thanh Toán" at bounding box center [392, 185] width 60 height 9
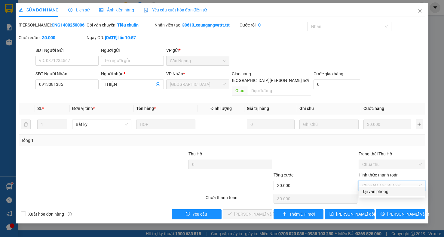
click at [374, 191] on div "Tại văn phòng" at bounding box center [392, 191] width 60 height 7
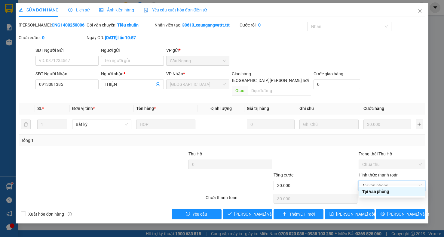
type input "0"
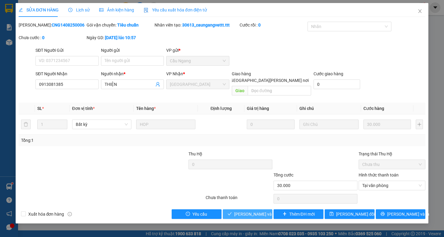
click at [256, 211] on span "[PERSON_NAME] và [PERSON_NAME] hàng" at bounding box center [274, 214] width 81 height 7
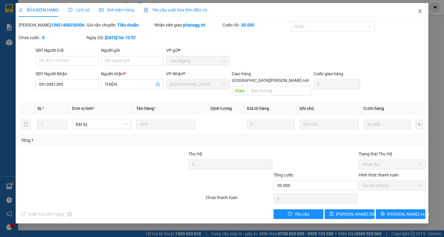
drag, startPoint x: 423, startPoint y: 12, endPoint x: 8, endPoint y: 30, distance: 414.9
click at [423, 11] on icon "close" at bounding box center [420, 11] width 5 height 5
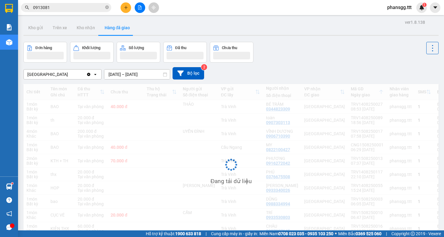
click at [69, 12] on div "Kết quả tìm kiếm ( 21 ) Bộ lọc Mã ĐH Trạng thái Món hàng Thu hộ Tổng cước Chưa …" at bounding box center [58, 7] width 117 height 11
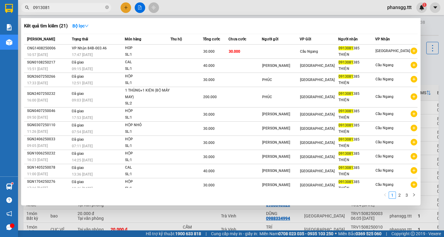
click at [69, 10] on input "0913081" at bounding box center [68, 7] width 71 height 7
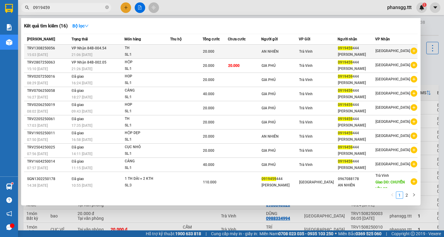
type input "0919459"
click at [108, 49] on td "VP Nhận 84B-004.54 21:06 - 13/08" at bounding box center [97, 52] width 54 height 14
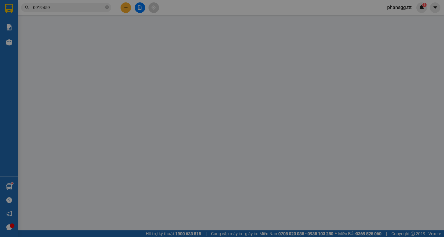
type input "AN NHIÊN"
type input "0919459444"
type input "HOÀNG MINH"
type input "20.000"
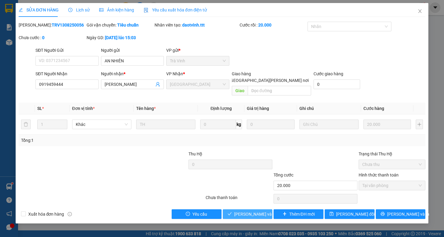
click at [259, 211] on span "[PERSON_NAME] và [PERSON_NAME] hàng" at bounding box center [274, 214] width 81 height 7
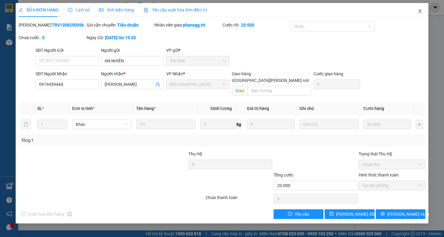
click at [419, 10] on icon "close" at bounding box center [420, 11] width 3 height 4
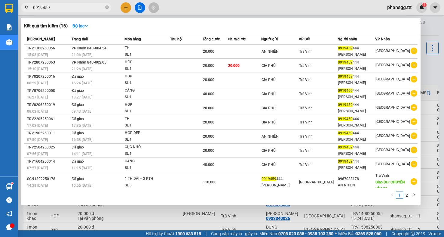
click at [97, 8] on input "0919459" at bounding box center [68, 7] width 71 height 7
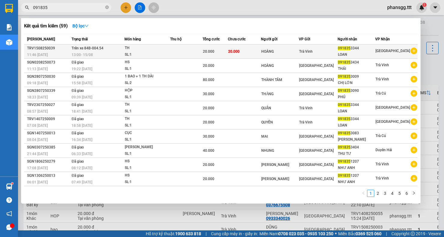
type input "091835"
click at [113, 52] on div "13:00 - 15/08" at bounding box center [98, 54] width 53 height 7
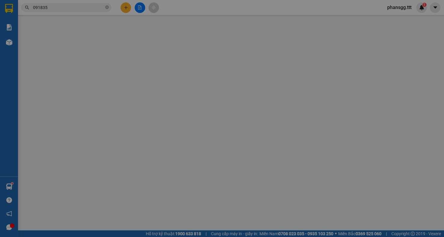
type input "HOÀNG"
type input "0918353344"
type input "LOAN"
type input "20.000"
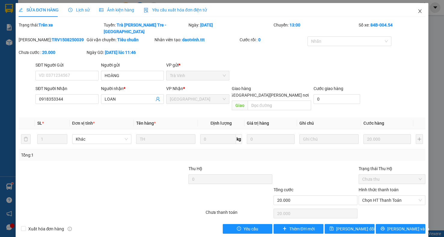
click at [418, 10] on span "Close" at bounding box center [420, 11] width 17 height 17
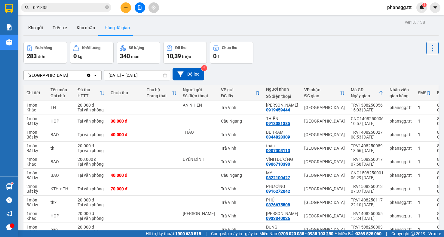
click at [56, 9] on input "091835" at bounding box center [68, 7] width 71 height 7
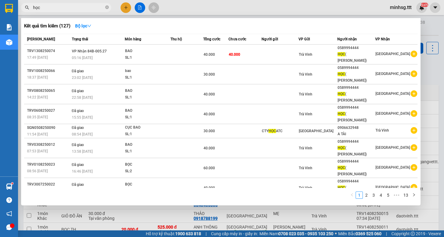
click at [60, 5] on input "học" at bounding box center [68, 7] width 71 height 7
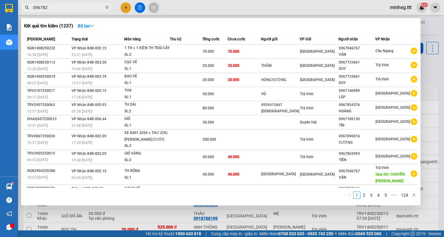
type input "0967829"
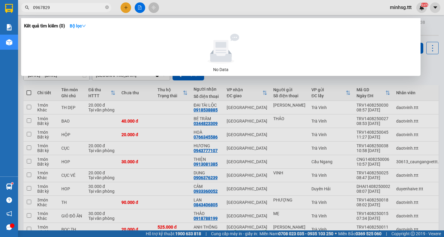
click at [55, 8] on input "0967829" at bounding box center [68, 7] width 71 height 7
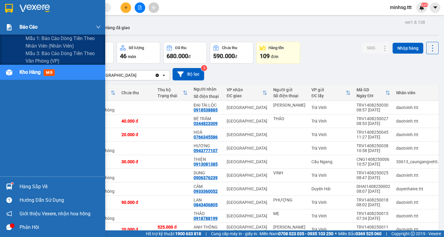
drag, startPoint x: 61, startPoint y: 142, endPoint x: 100, endPoint y: 24, distance: 124.6
click at [100, 24] on div "Báo cáo Mẫu 1: Báo cáo dòng tiền theo nhân viên (nhân viên) Mẫu 3: Báo cáo dòng…" at bounding box center [52, 98] width 105 height 157
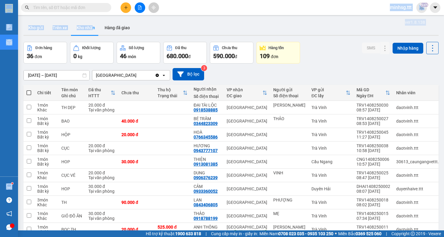
drag, startPoint x: 89, startPoint y: 15, endPoint x: 83, endPoint y: 10, distance: 7.2
click at [82, 10] on section "Kết quả tìm kiếm ( 0 ) Bộ lọc No Data minhsg.ttt NaN Báo cáo Mẫu 1: Báo cáo dòn…" at bounding box center [222, 118] width 444 height 237
click at [83, 10] on input "text" at bounding box center [68, 7] width 71 height 7
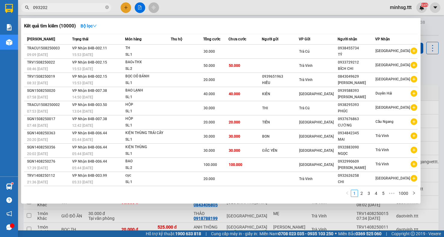
type input "0932028"
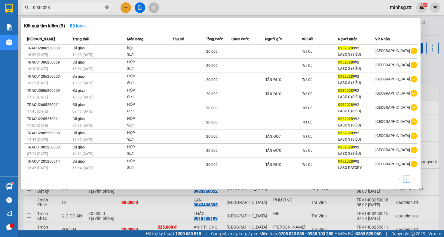
click at [107, 9] on icon "close-circle" at bounding box center [107, 7] width 4 height 4
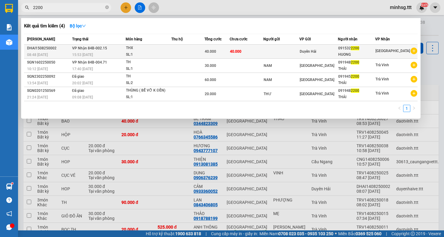
type input "2200"
click at [140, 47] on div "THX" at bounding box center [148, 48] width 45 height 7
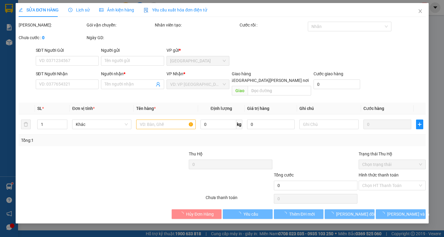
type input "0915322200"
type input "HUONG"
type input "40.000"
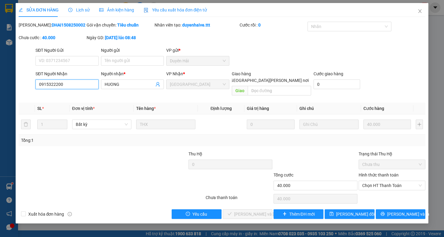
click at [49, 84] on input "0915322200" at bounding box center [66, 84] width 63 height 10
click at [51, 85] on input "0915322200" at bounding box center [66, 84] width 63 height 10
type input "0915022200"
click at [334, 209] on button "[PERSON_NAME] đổi" at bounding box center [350, 214] width 50 height 10
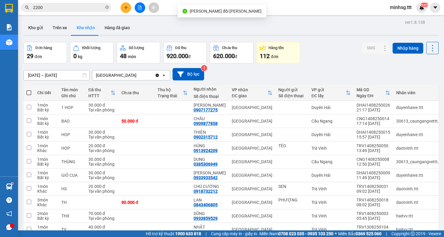
click at [83, 9] on input "2200" at bounding box center [68, 7] width 71 height 7
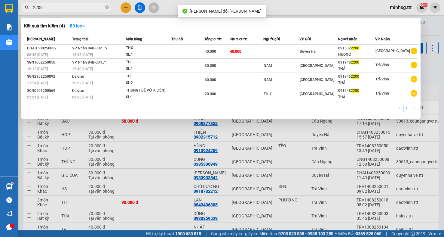
click at [83, 9] on input "2200" at bounding box center [68, 7] width 71 height 7
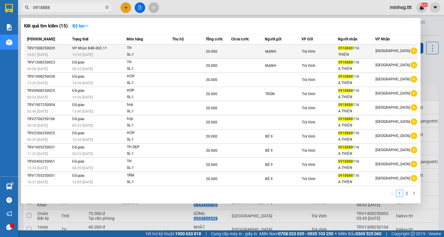
type input "0918888"
click at [99, 55] on div "15:53 [DATE]" at bounding box center [99, 54] width 54 height 7
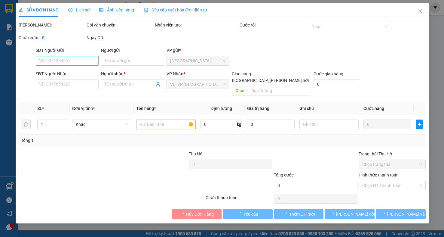
type input "MẠNH"
type input "0918888116"
type input "THIỆN"
type input "20.000"
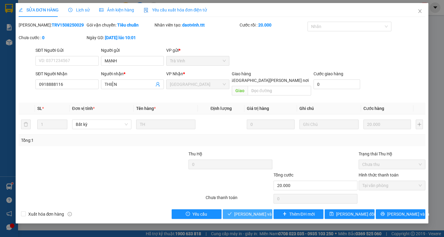
click at [252, 211] on span "[PERSON_NAME] và [PERSON_NAME] hàng" at bounding box center [274, 214] width 81 height 7
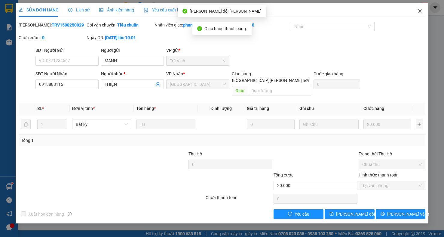
click at [421, 9] on icon "close" at bounding box center [420, 11] width 5 height 5
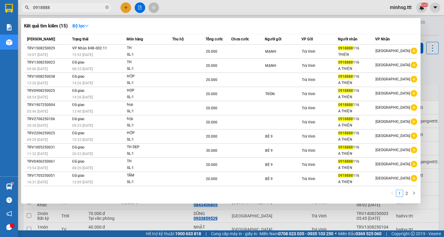
click at [87, 9] on input "0918888" at bounding box center [68, 7] width 71 height 7
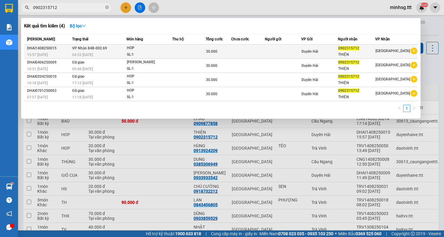
type input "0902315712"
click at [122, 45] on td "VP Nhận 84B-002.69 04:53 - 15/08" at bounding box center [99, 52] width 56 height 14
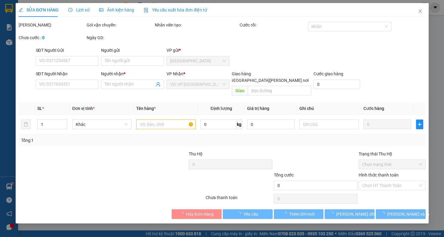
type input "0902315712"
type input "THIỆN"
type input "30.000"
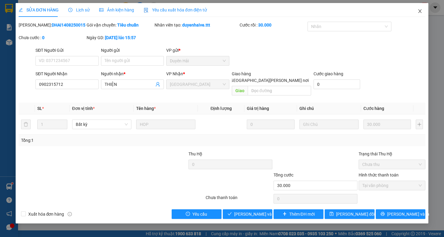
click at [424, 13] on span "Close" at bounding box center [420, 11] width 17 height 17
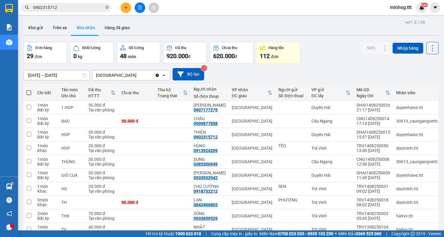
click at [88, 0] on div "Kết quả tìm kiếm ( 4 ) Bộ lọc Mã ĐH Trạng thái Món hàng Thu hộ Tổng cước Chưa c…" at bounding box center [222, 7] width 444 height 15
click at [82, 3] on span "0902315712" at bounding box center [66, 7] width 90 height 9
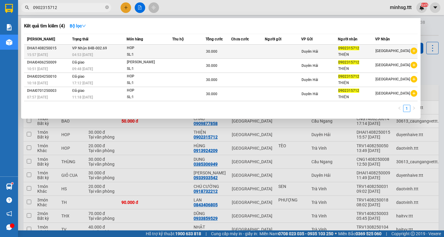
click at [185, 53] on td at bounding box center [188, 52] width 33 height 14
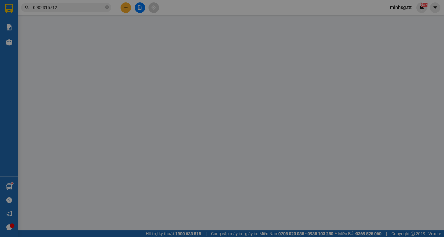
type input "0902315712"
type input "THIỆN"
type input "30.000"
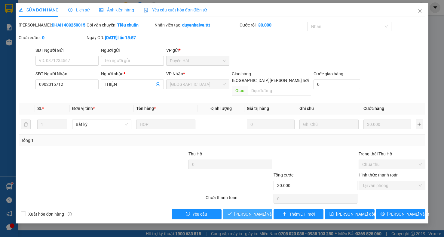
click at [256, 211] on span "[PERSON_NAME] và [PERSON_NAME] hàng" at bounding box center [274, 214] width 81 height 7
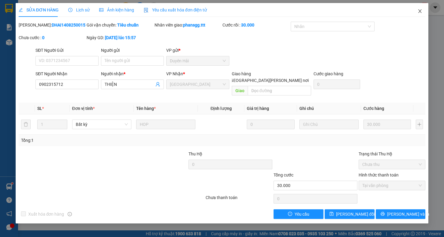
click at [418, 10] on span "Close" at bounding box center [420, 11] width 17 height 17
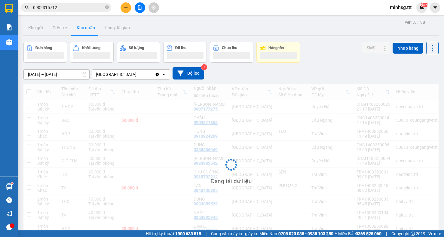
click at [85, 10] on input "0902315712" at bounding box center [68, 7] width 71 height 7
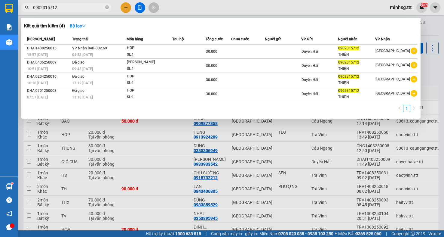
click at [85, 10] on input "0902315712" at bounding box center [68, 7] width 71 height 7
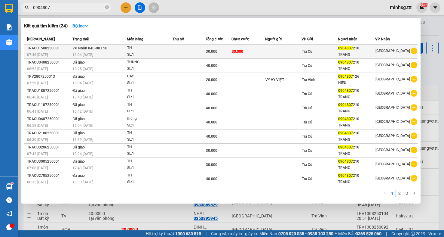
type input "0904807"
click at [145, 50] on div "TH" at bounding box center [149, 48] width 45 height 7
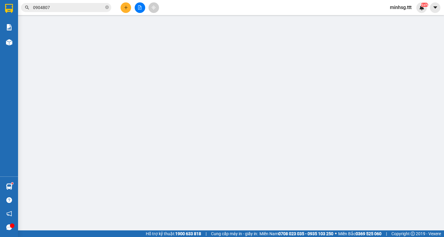
type input "0904807210"
type input "TRANG"
type input "30.000"
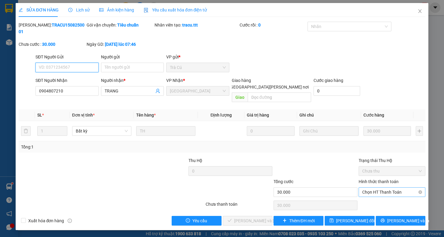
click at [385, 187] on span "Chọn HT Thanh Toán" at bounding box center [392, 191] width 60 height 9
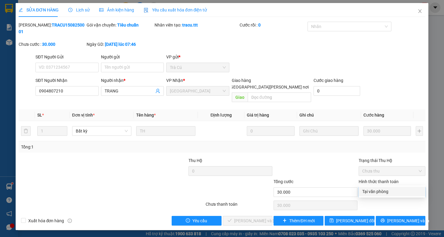
click at [378, 190] on div "Tại văn phòng" at bounding box center [392, 191] width 60 height 7
type input "0"
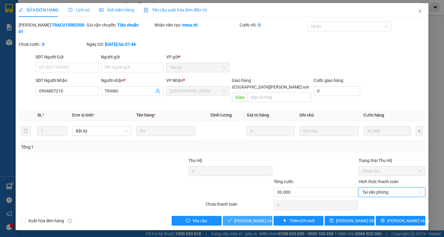
click at [260, 217] on span "[PERSON_NAME] và [PERSON_NAME] hàng" at bounding box center [274, 220] width 81 height 7
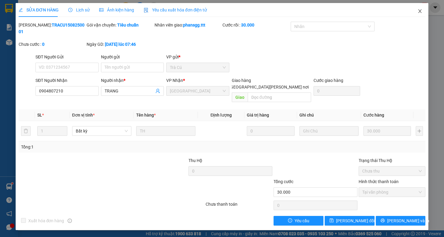
click at [418, 10] on span "Close" at bounding box center [420, 11] width 17 height 17
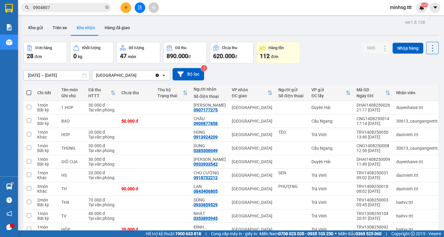
click at [89, 10] on input "0904807" at bounding box center [68, 7] width 71 height 7
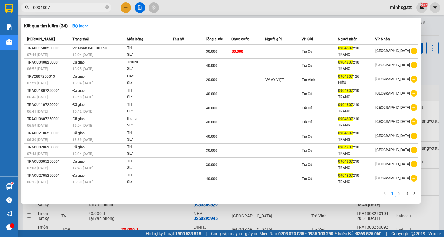
click at [89, 10] on input "0904807" at bounding box center [68, 7] width 71 height 7
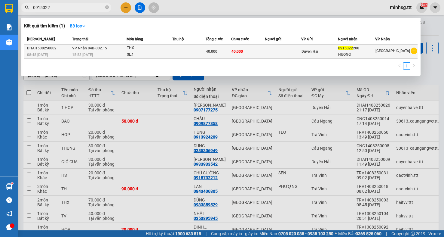
type input "0915022"
click at [116, 54] on div "15:53 [DATE]" at bounding box center [99, 54] width 54 height 7
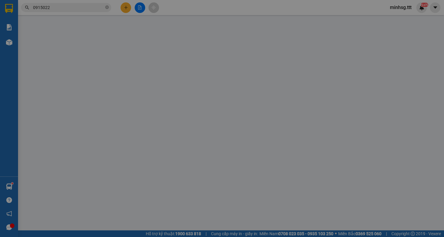
type input "0915022200"
type input "HUONG"
type input "40.000"
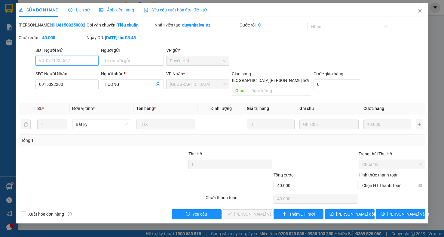
click at [382, 182] on span "Chọn HT Thanh Toán" at bounding box center [392, 185] width 60 height 9
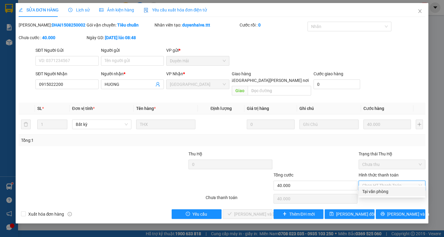
click at [408, 192] on div "Tại văn phòng" at bounding box center [392, 191] width 60 height 7
type input "0"
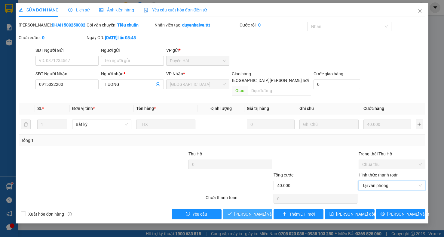
click at [260, 211] on span "[PERSON_NAME] và [PERSON_NAME] hàng" at bounding box center [274, 214] width 81 height 7
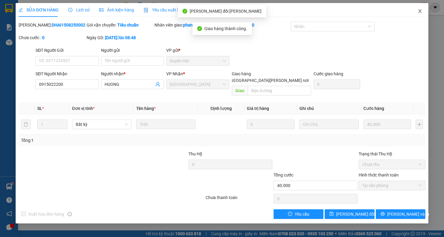
click at [422, 13] on icon "close" at bounding box center [420, 11] width 5 height 5
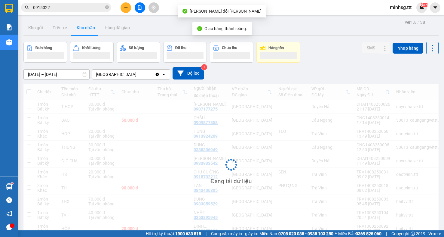
click at [81, 11] on span "0915022" at bounding box center [66, 7] width 90 height 9
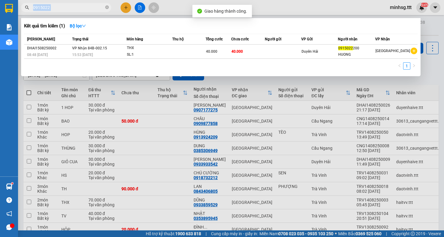
click at [81, 11] on span "0915022" at bounding box center [66, 7] width 90 height 9
click at [81, 8] on input "0915022" at bounding box center [68, 7] width 71 height 7
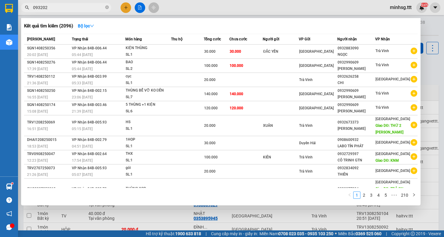
type input "0932028"
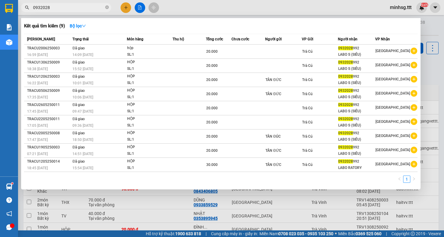
click at [96, 8] on input "0932028" at bounding box center [68, 7] width 71 height 7
click at [96, 9] on input "0932028" at bounding box center [68, 7] width 71 height 7
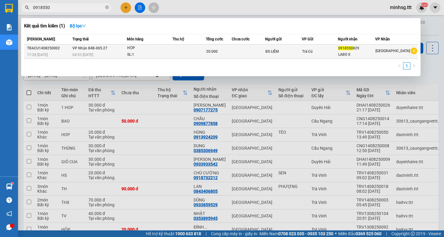
type input "0918550"
click at [264, 50] on td at bounding box center [249, 52] width 34 height 14
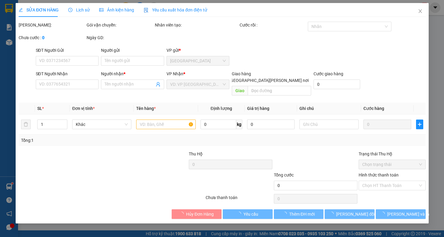
type input "BS LIÊM"
type input "0918550829"
type input "LABO S"
type input "20.000"
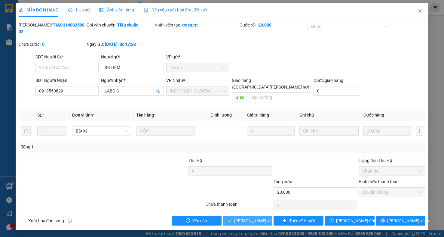
click at [263, 217] on span "[PERSON_NAME] và [PERSON_NAME] hàng" at bounding box center [274, 220] width 81 height 7
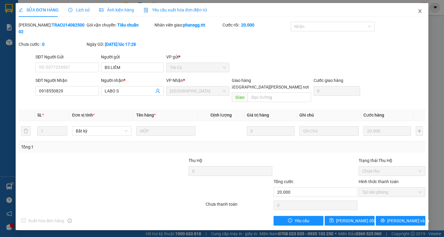
click at [419, 12] on icon "close" at bounding box center [420, 11] width 5 height 5
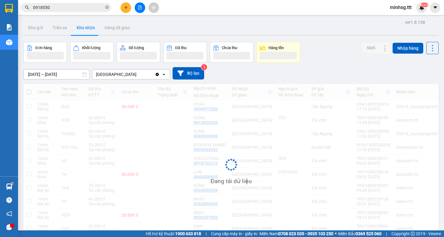
click at [77, 7] on input "0918550" at bounding box center [68, 7] width 71 height 7
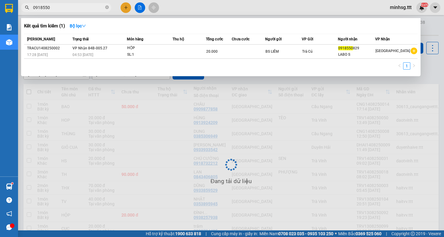
click at [77, 7] on input "0918550" at bounding box center [68, 7] width 71 height 7
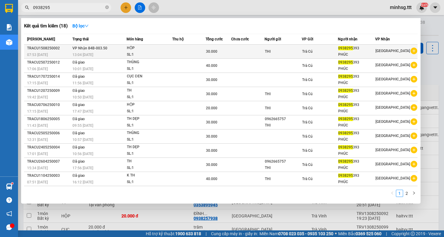
type input "0938295"
click at [97, 50] on span "VP Nhận 84B-003.50" at bounding box center [89, 48] width 35 height 4
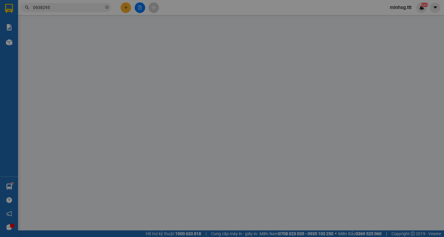
type input "THI"
type input "0938295393"
type input "PHÚC"
type input "30.000"
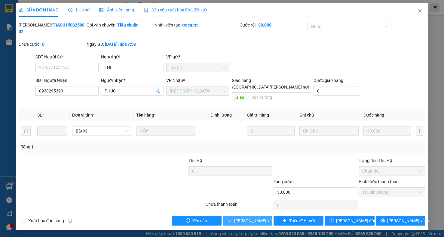
click at [248, 217] on span "[PERSON_NAME] và [PERSON_NAME] hàng" at bounding box center [274, 220] width 81 height 7
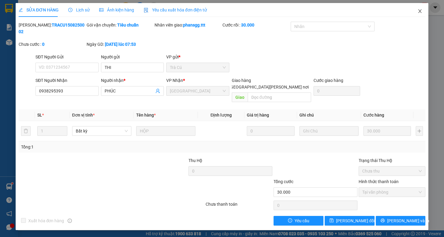
click at [423, 9] on span "Close" at bounding box center [420, 11] width 17 height 17
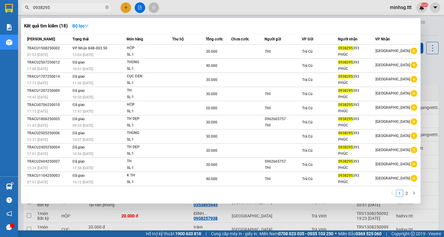
click at [79, 9] on input "0938295" at bounding box center [68, 7] width 71 height 7
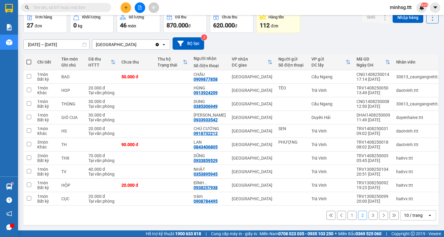
scroll to position [36, 0]
click at [350, 214] on button "1" at bounding box center [352, 215] width 9 height 9
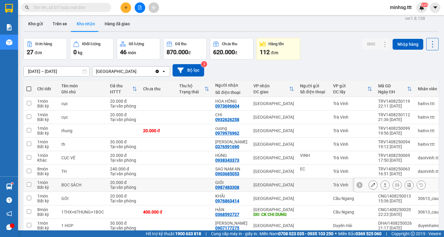
scroll to position [0, 0]
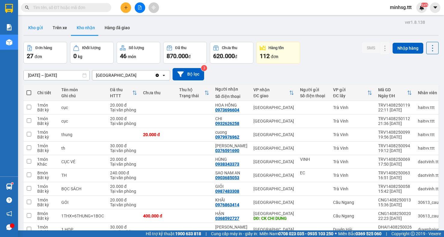
click at [31, 27] on button "Kho gửi" at bounding box center [35, 27] width 24 height 14
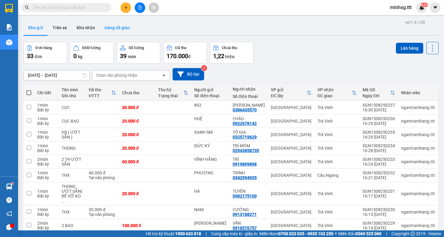
click at [107, 26] on button "Hàng đã giao" at bounding box center [117, 27] width 35 height 14
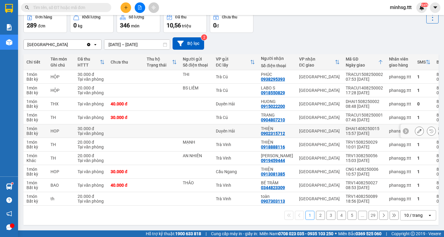
scroll to position [36, 0]
click at [319, 217] on button "2" at bounding box center [320, 215] width 9 height 9
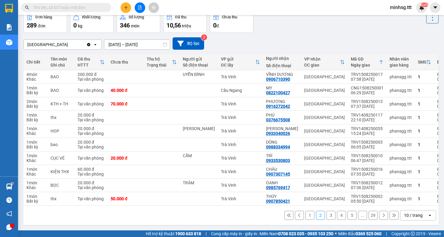
click at [327, 213] on button "3" at bounding box center [331, 215] width 9 height 9
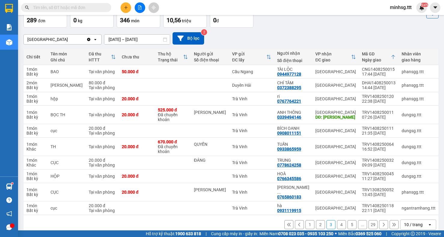
click at [306, 224] on button "1" at bounding box center [310, 224] width 9 height 9
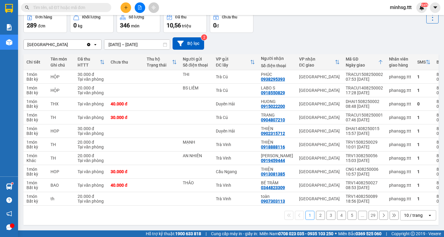
click at [71, 8] on input "text" at bounding box center [68, 7] width 71 height 7
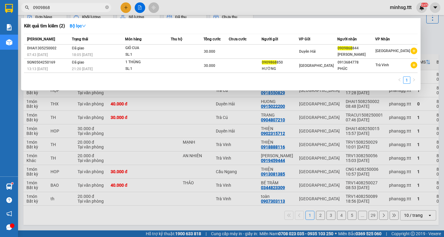
type input "09098684"
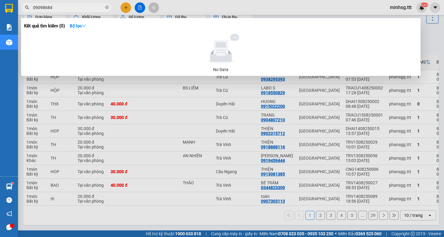
click at [81, 9] on input "09098684" at bounding box center [68, 7] width 71 height 7
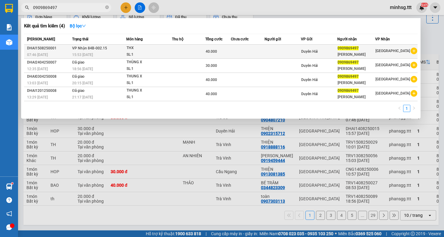
type input "0909869497"
click at [123, 52] on div "15:53 [DATE]" at bounding box center [99, 54] width 54 height 7
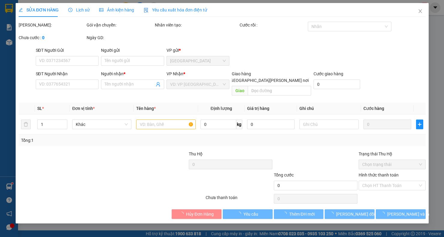
type input "0909869497"
type input "HANH NHÂN"
type input "40.000"
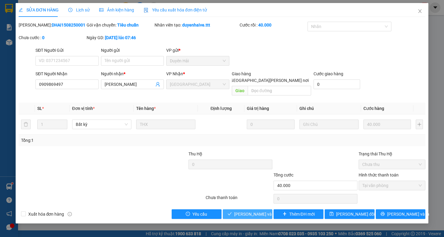
click at [243, 211] on span "[PERSON_NAME] và [PERSON_NAME] hàng" at bounding box center [274, 214] width 81 height 7
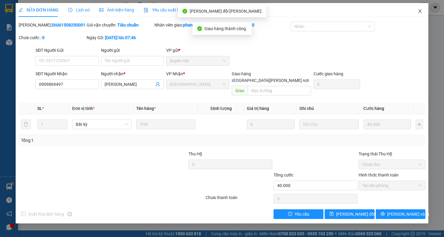
click at [421, 16] on span "Close" at bounding box center [420, 11] width 17 height 17
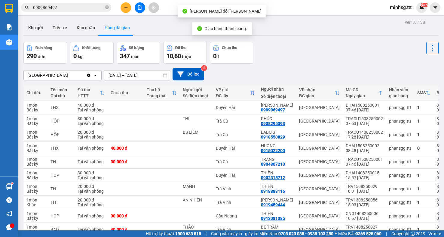
click at [58, 8] on input "0909869497" at bounding box center [68, 7] width 71 height 7
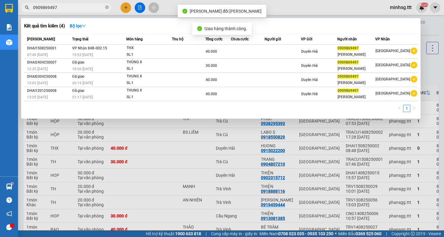
click at [58, 8] on input "0909869497" at bounding box center [68, 7] width 71 height 7
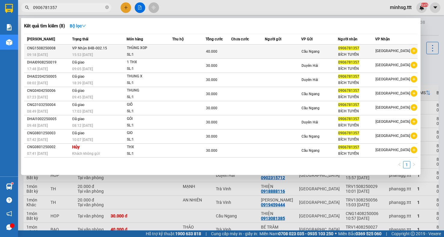
type input "0906781357"
click at [176, 49] on td at bounding box center [188, 52] width 33 height 14
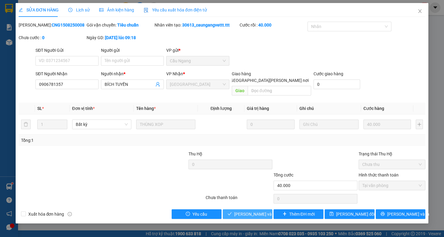
click at [245, 211] on button "[PERSON_NAME] và [PERSON_NAME] hàng" at bounding box center [248, 214] width 50 height 10
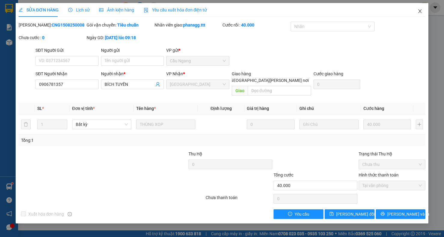
click at [420, 11] on icon "close" at bounding box center [420, 11] width 5 height 5
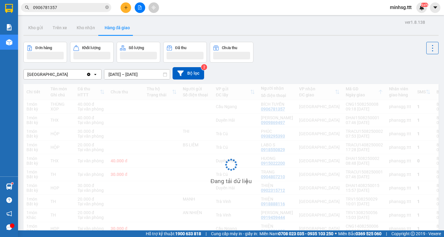
click at [77, 5] on input "0906781357" at bounding box center [68, 7] width 71 height 7
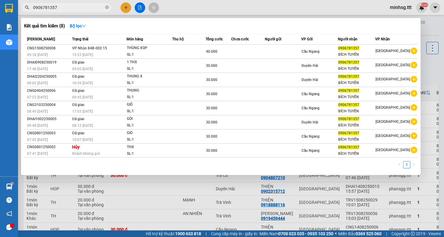
click at [77, 5] on input "0906781357" at bounding box center [68, 7] width 71 height 7
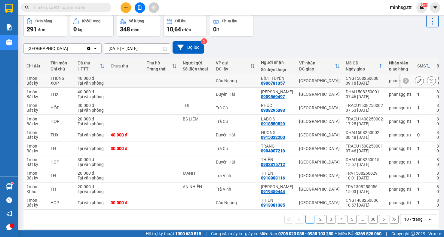
scroll to position [36, 0]
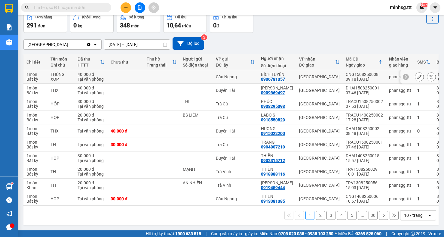
drag, startPoint x: 108, startPoint y: 76, endPoint x: 308, endPoint y: 45, distance: 201.9
click at [308, 45] on div "Sài Gòn Clear value open 13/08/2025 – 15/08/2025 Press the down arrow key to in…" at bounding box center [230, 43] width 415 height 12
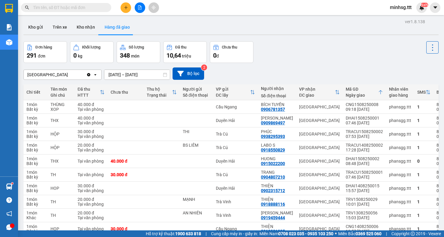
scroll to position [0, 0]
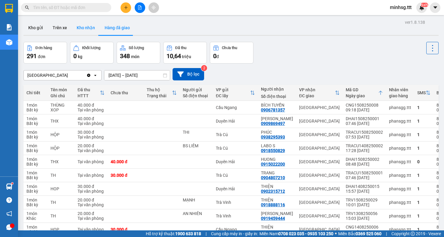
click at [77, 26] on button "Kho nhận" at bounding box center [86, 27] width 28 height 14
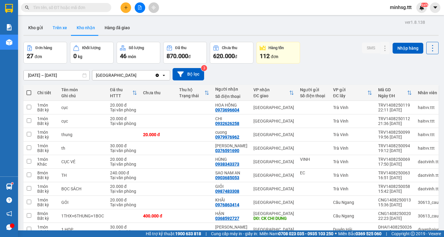
click at [66, 27] on button "Trên xe" at bounding box center [60, 27] width 24 height 14
type input "[DATE] – [DATE]"
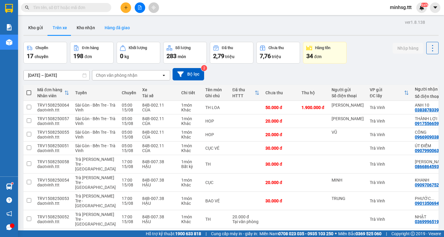
click at [112, 23] on button "Hàng đã giao" at bounding box center [117, 27] width 35 height 14
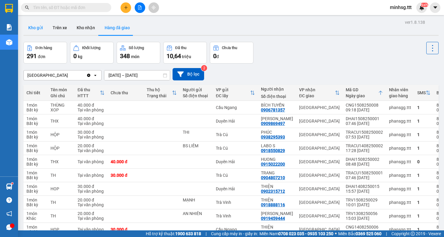
click at [32, 26] on button "Kho gửi" at bounding box center [35, 27] width 24 height 14
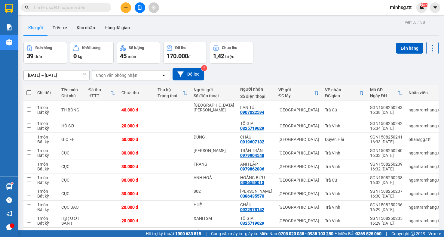
click at [96, 8] on input "text" at bounding box center [68, 7] width 71 height 7
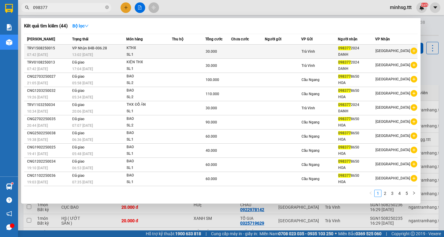
type input "098377"
click at [115, 51] on td "VP Nhận 84B-006.28 13:02 - 15/08" at bounding box center [99, 52] width 56 height 14
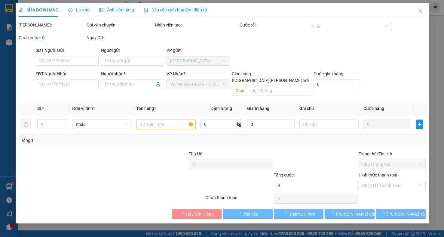
type input "0983772024"
type input "DANH"
type input "30.000"
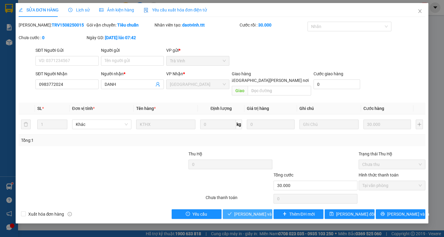
click at [262, 211] on span "[PERSON_NAME] và [PERSON_NAME] hàng" at bounding box center [274, 214] width 81 height 7
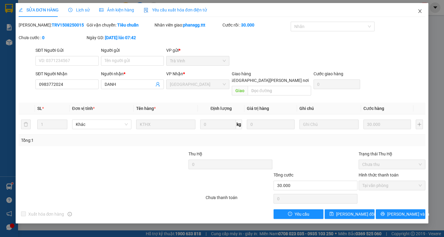
click at [423, 12] on span "Close" at bounding box center [420, 11] width 17 height 17
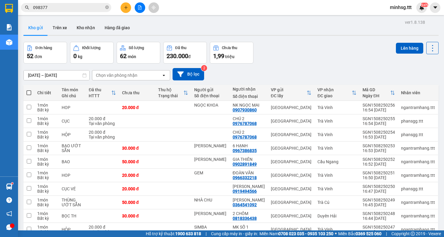
click at [96, 7] on input "098377" at bounding box center [68, 7] width 71 height 7
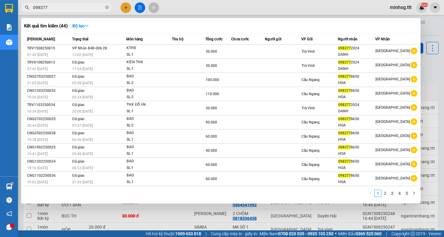
click at [96, 7] on input "098377" at bounding box center [68, 7] width 71 height 7
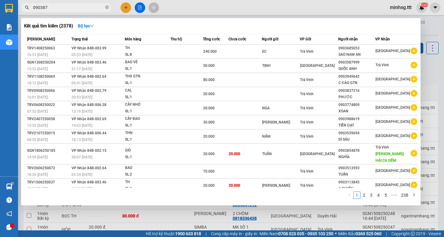
type input "0903873"
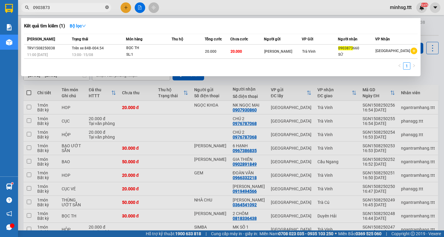
click at [108, 8] on icon "close-circle" at bounding box center [107, 7] width 4 height 4
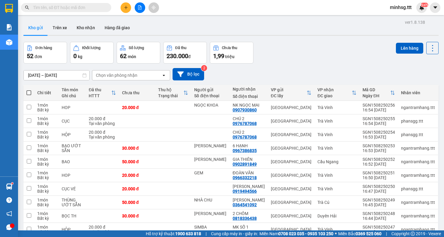
click at [97, 6] on input "text" at bounding box center [68, 7] width 71 height 7
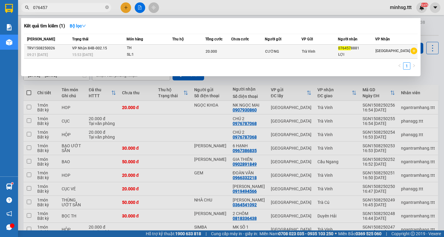
type input "076457"
click at [114, 54] on div "15:53 [DATE]" at bounding box center [99, 54] width 54 height 7
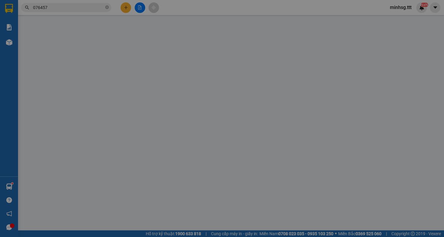
type input "CƯỜNG"
type input "0764578881"
type input "LỢI"
type input "20.000"
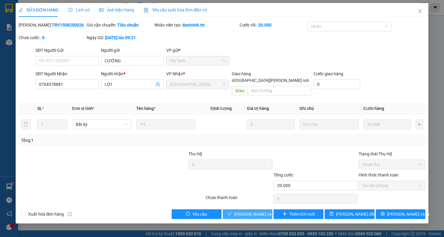
drag, startPoint x: 240, startPoint y: 211, endPoint x: 235, endPoint y: 197, distance: 15.6
click at [241, 212] on button "[PERSON_NAME] và [PERSON_NAME] hàng" at bounding box center [248, 214] width 50 height 10
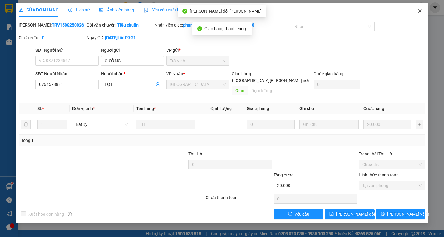
click at [420, 13] on icon "close" at bounding box center [420, 11] width 5 height 5
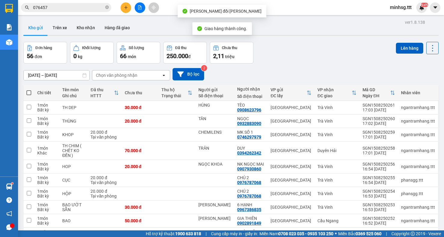
click at [80, 9] on input "076457" at bounding box center [68, 7] width 71 height 7
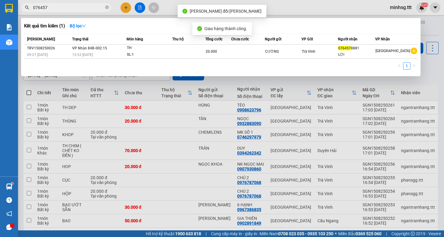
click at [80, 9] on input "076457" at bounding box center [68, 7] width 71 height 7
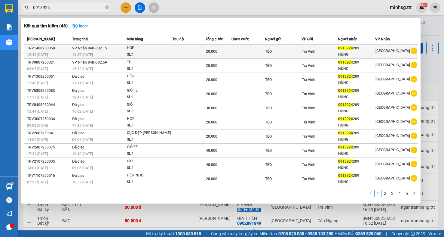
type input "0913924"
click at [139, 49] on div "HOP" at bounding box center [149, 48] width 45 height 7
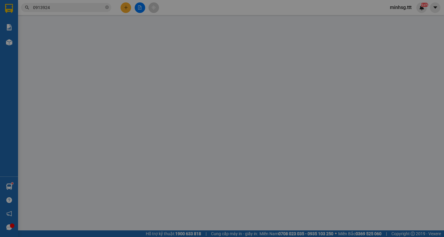
type input "TÈO"
type input "0913924209"
type input "HÙNG"
type input "20.000"
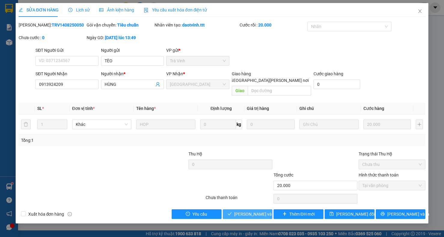
click at [244, 211] on span "[PERSON_NAME] và [PERSON_NAME] hàng" at bounding box center [274, 214] width 81 height 7
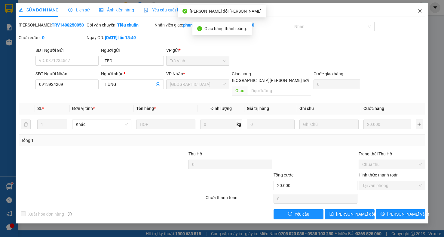
click at [422, 12] on icon "close" at bounding box center [420, 11] width 5 height 5
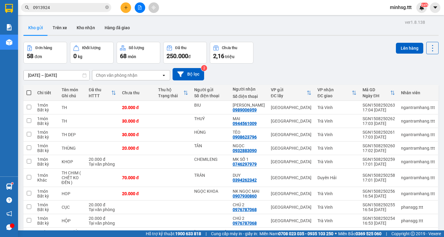
click at [102, 10] on input "0913924" at bounding box center [68, 7] width 71 height 7
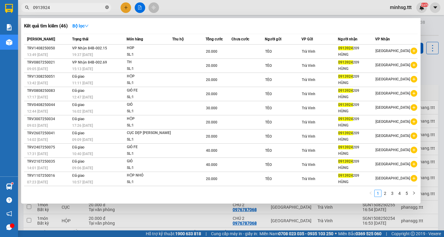
click at [106, 9] on icon "close-circle" at bounding box center [107, 7] width 4 height 4
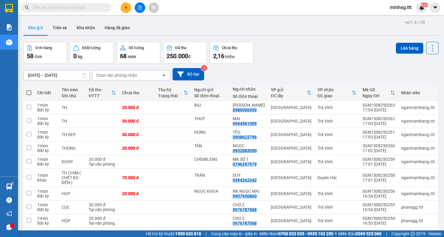
click at [105, 8] on span at bounding box center [66, 7] width 90 height 9
click at [104, 5] on span at bounding box center [66, 7] width 90 height 9
click at [67, 8] on input "text" at bounding box center [68, 7] width 71 height 7
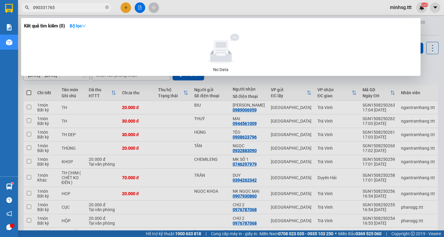
type input "0903317658"
click at [63, 9] on input "0903317658" at bounding box center [68, 7] width 71 height 7
click at [65, 10] on input "0903317658" at bounding box center [68, 7] width 71 height 7
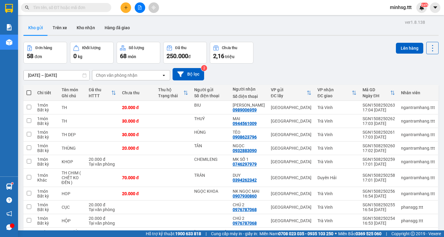
click at [81, 8] on input "text" at bounding box center [68, 7] width 71 height 7
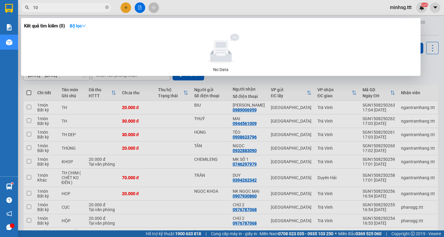
type input "1"
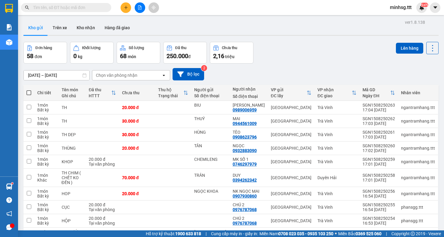
click at [408, 8] on span "minhsg.ttt" at bounding box center [400, 8] width 31 height 8
click at [406, 17] on span "Đăng xuất" at bounding box center [406, 18] width 25 height 7
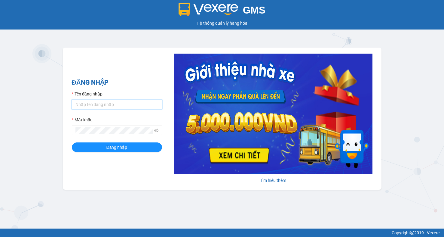
type input "phansgg.ttt"
click at [113, 105] on input "phansgg.ttt" at bounding box center [117, 105] width 90 height 10
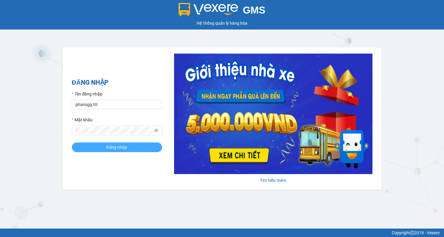
click at [108, 149] on span "Đăng nhập" at bounding box center [116, 147] width 21 height 7
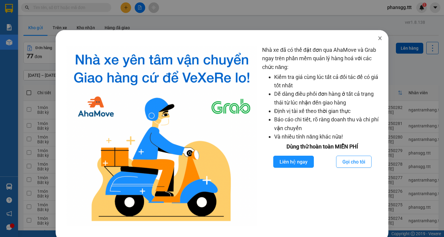
click at [378, 37] on icon "close" at bounding box center [380, 38] width 5 height 5
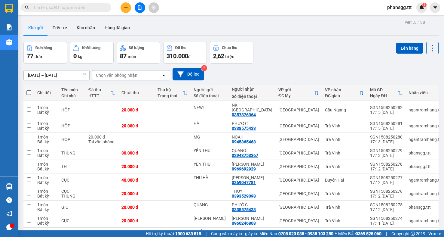
click at [80, 7] on input "text" at bounding box center [68, 7] width 71 height 7
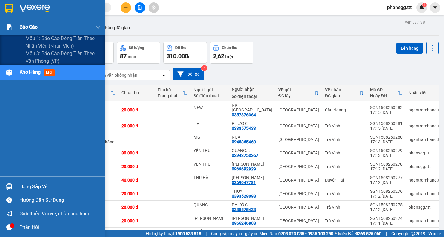
click at [11, 26] on img at bounding box center [9, 27] width 6 height 6
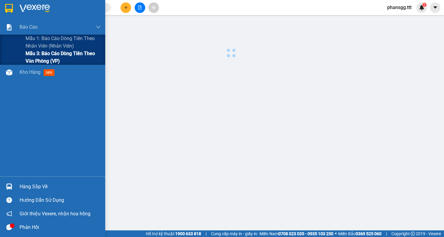
click at [31, 54] on span "Mẫu 3: Báo cáo dòng tiền theo văn phòng (VP)" at bounding box center [63, 57] width 75 height 15
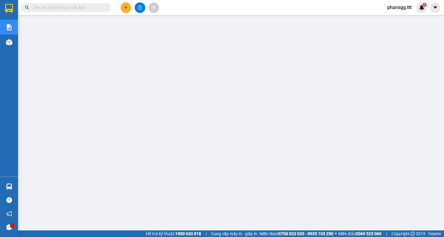
click at [103, 10] on input "text" at bounding box center [68, 7] width 71 height 7
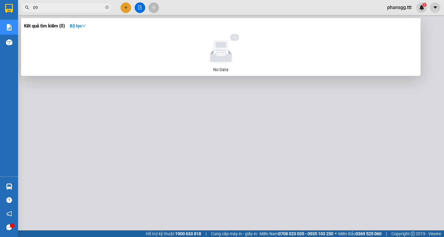
type input "0"
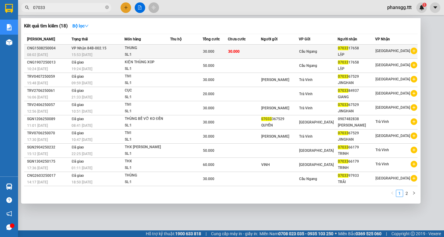
type input "07033"
click at [113, 49] on td "[PERSON_NAME] 84B-002.15 15:53 [DATE]" at bounding box center [97, 52] width 54 height 14
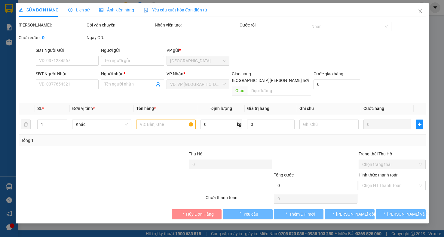
type input "0703317658"
type input "LẬP"
type input "30.000"
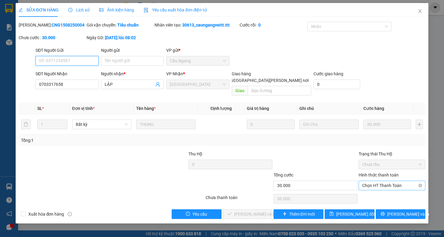
click at [381, 181] on span "Chọn HT Thanh Toán" at bounding box center [392, 185] width 60 height 9
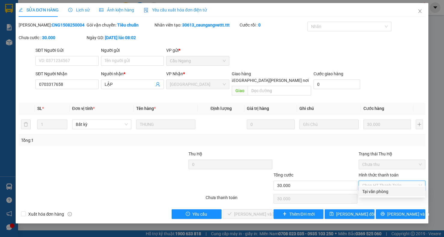
click at [405, 192] on div "Tại văn phòng" at bounding box center [392, 191] width 60 height 7
type input "0"
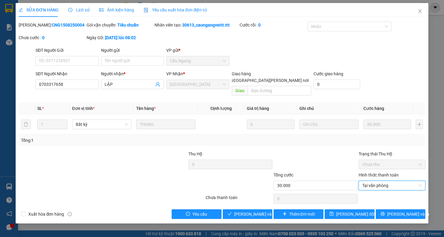
click at [264, 197] on div "Chưa thanh toán" at bounding box center [239, 199] width 68 height 11
click at [264, 211] on span "[PERSON_NAME] và [PERSON_NAME] hàng" at bounding box center [274, 214] width 81 height 7
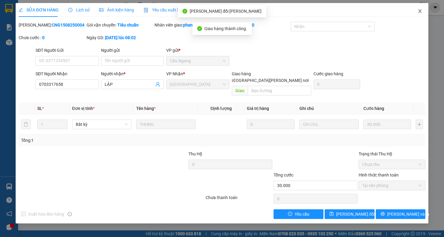
click at [424, 11] on span "Close" at bounding box center [420, 11] width 17 height 17
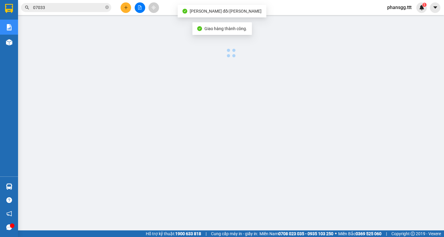
drag, startPoint x: 421, startPoint y: 11, endPoint x: 272, endPoint y: 17, distance: 149.4
click at [421, 11] on div "1" at bounding box center [422, 7] width 11 height 11
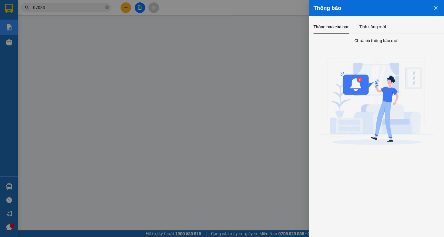
click at [108, 17] on div at bounding box center [222, 118] width 444 height 237
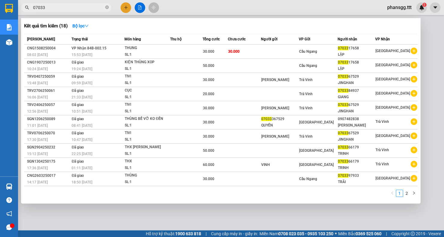
click at [106, 9] on icon "close-circle" at bounding box center [107, 7] width 4 height 4
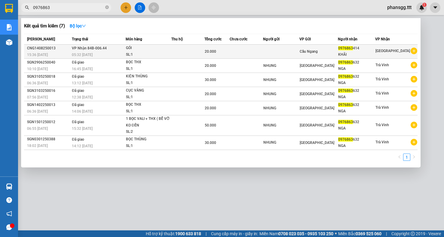
type input "0976863"
click at [88, 48] on span "[PERSON_NAME] 84B-006.44" at bounding box center [89, 48] width 35 height 4
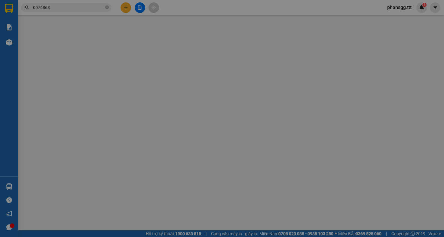
type input "0976863414"
type input "KHÃI"
type input "20.000"
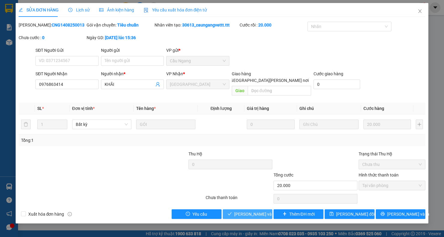
click at [236, 209] on button "[PERSON_NAME] và [PERSON_NAME] hàng" at bounding box center [248, 214] width 50 height 10
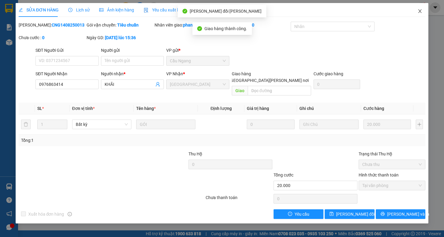
click at [418, 10] on icon "close" at bounding box center [420, 11] width 5 height 5
